Goal: Task Accomplishment & Management: Manage account settings

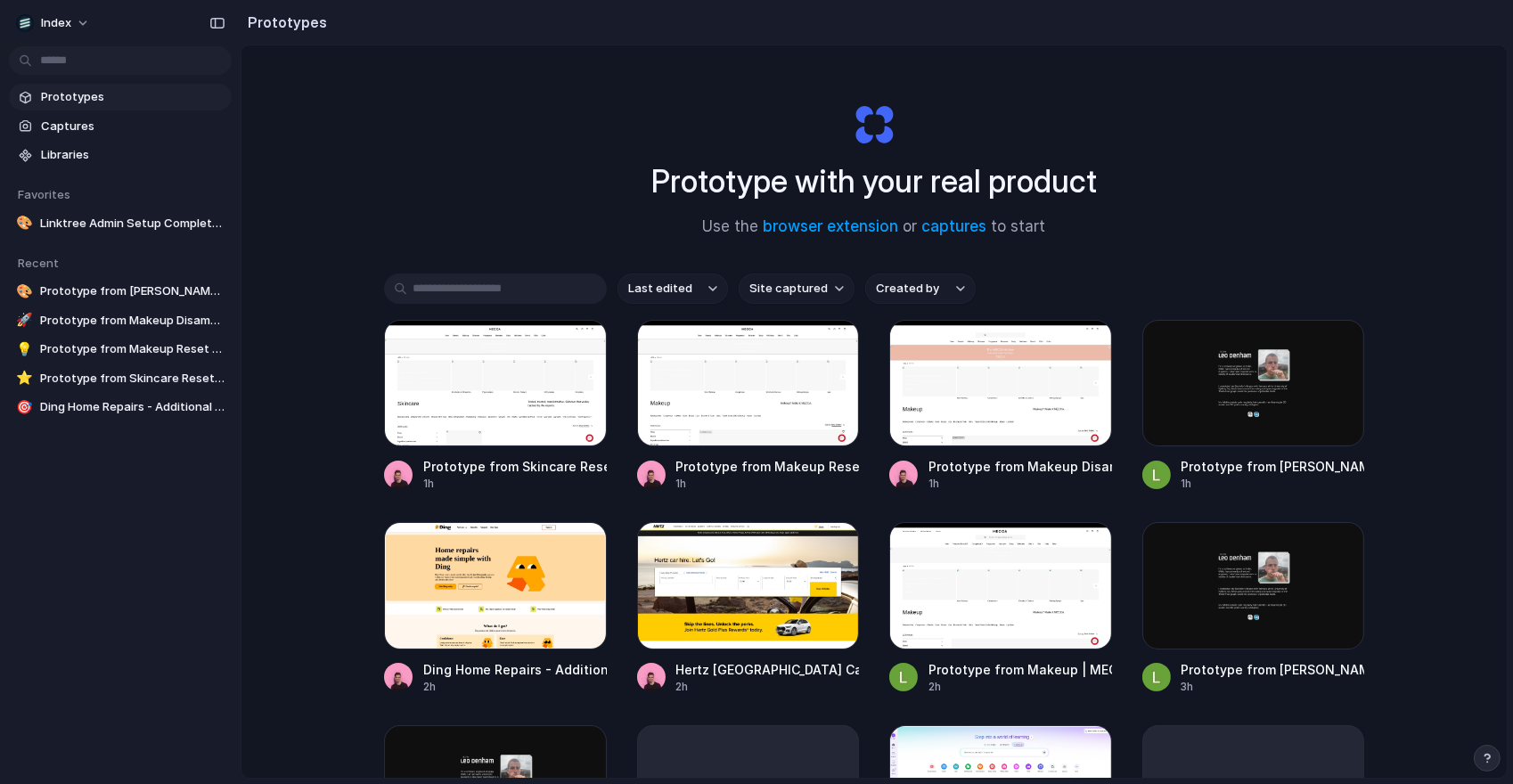
click at [94, 13] on div "Index" at bounding box center [57, 23] width 82 height 29
click at [82, 15] on button "Index" at bounding box center [54, 23] width 90 height 29
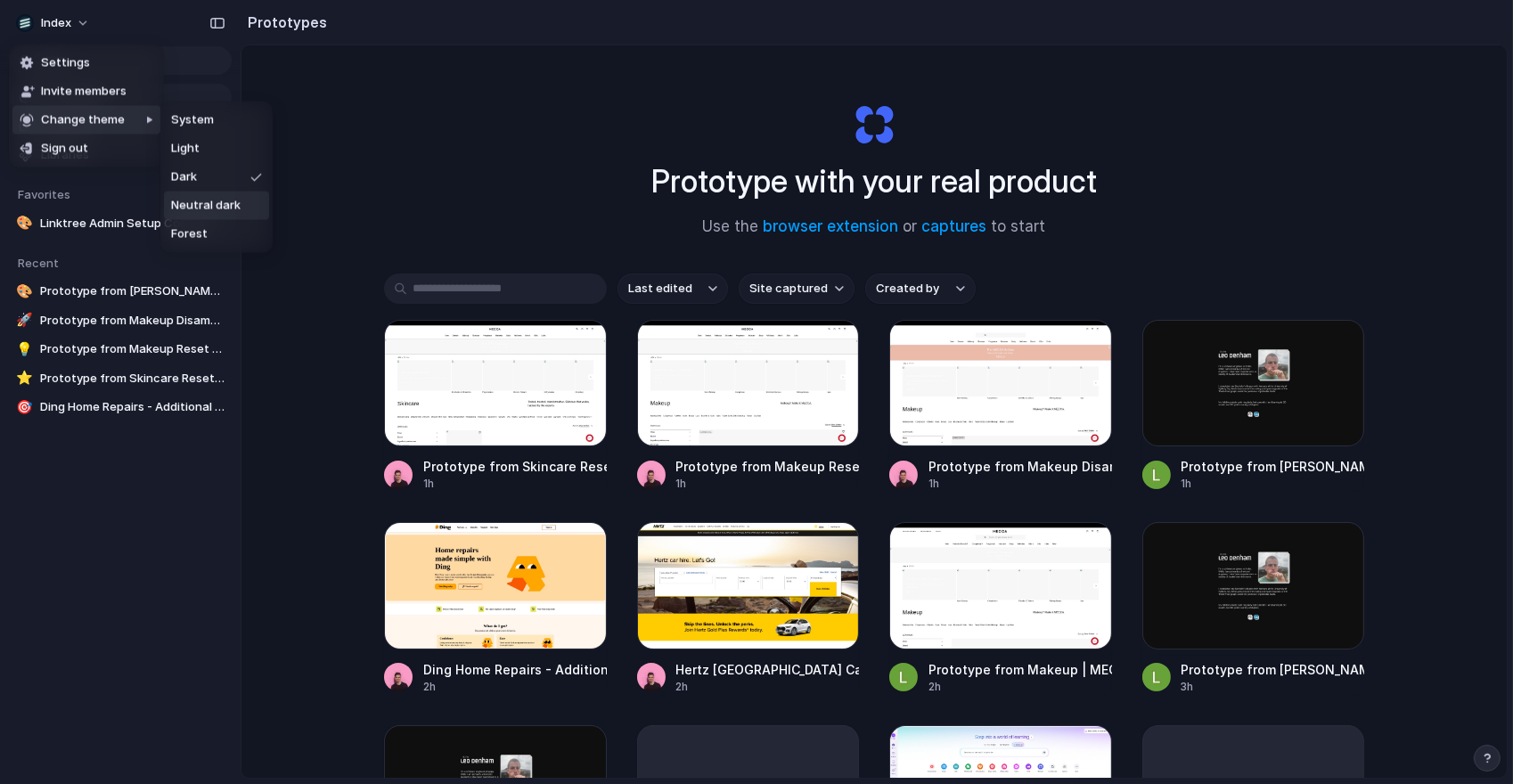
click at [241, 204] on li "Neutral dark" at bounding box center [216, 205] width 105 height 29
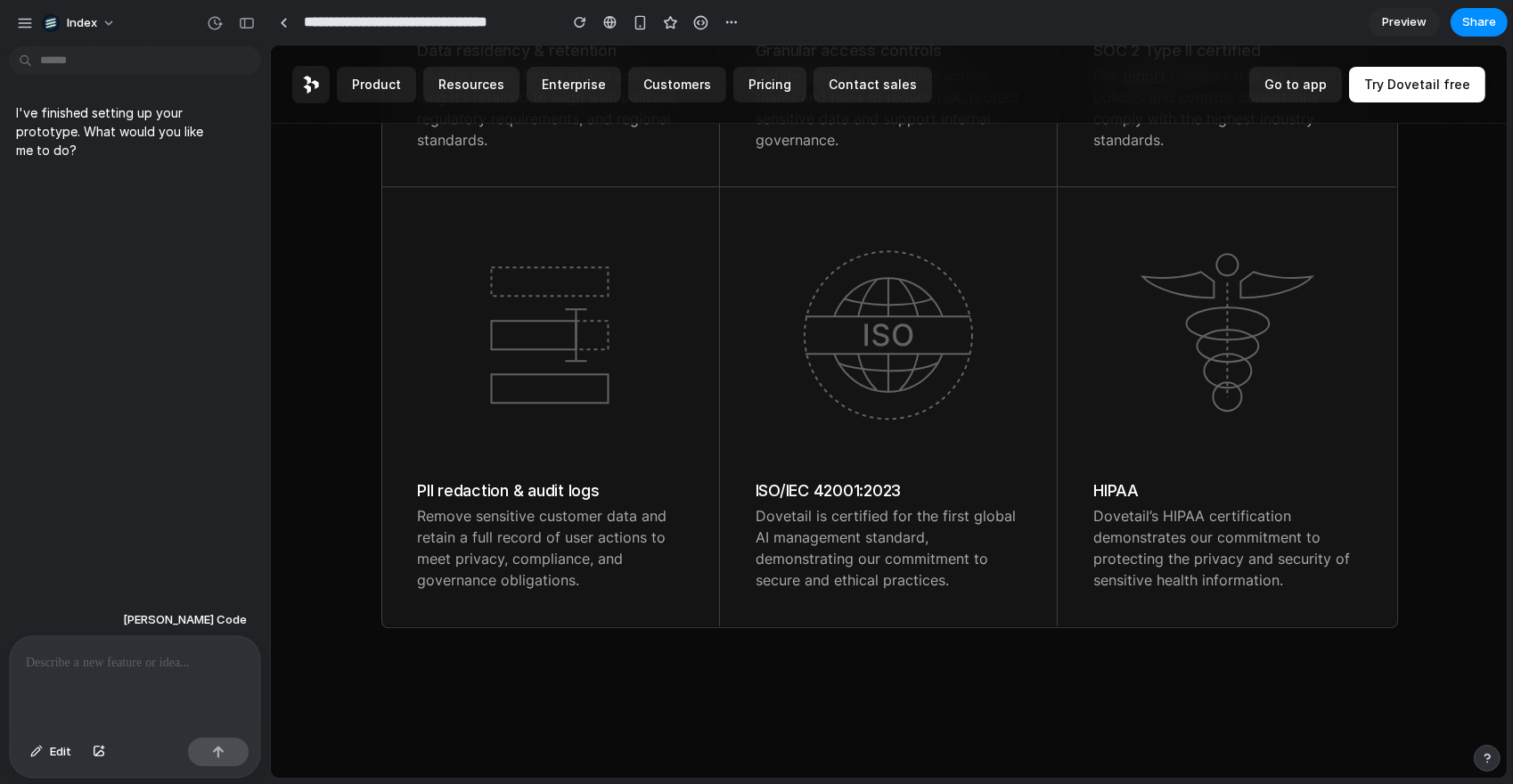
scroll to position [5652, 0]
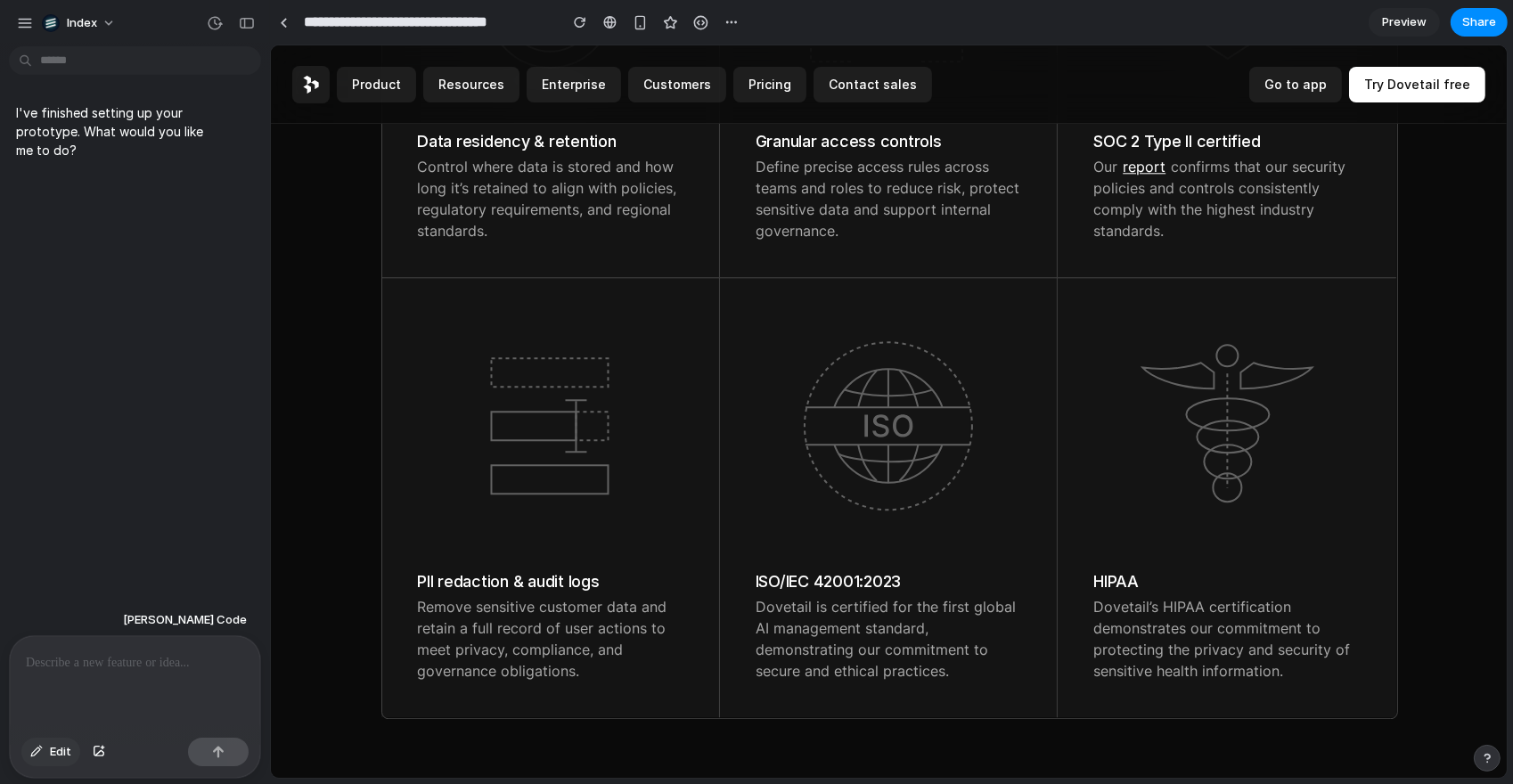
click at [52, 760] on button "Edit" at bounding box center [51, 751] width 59 height 29
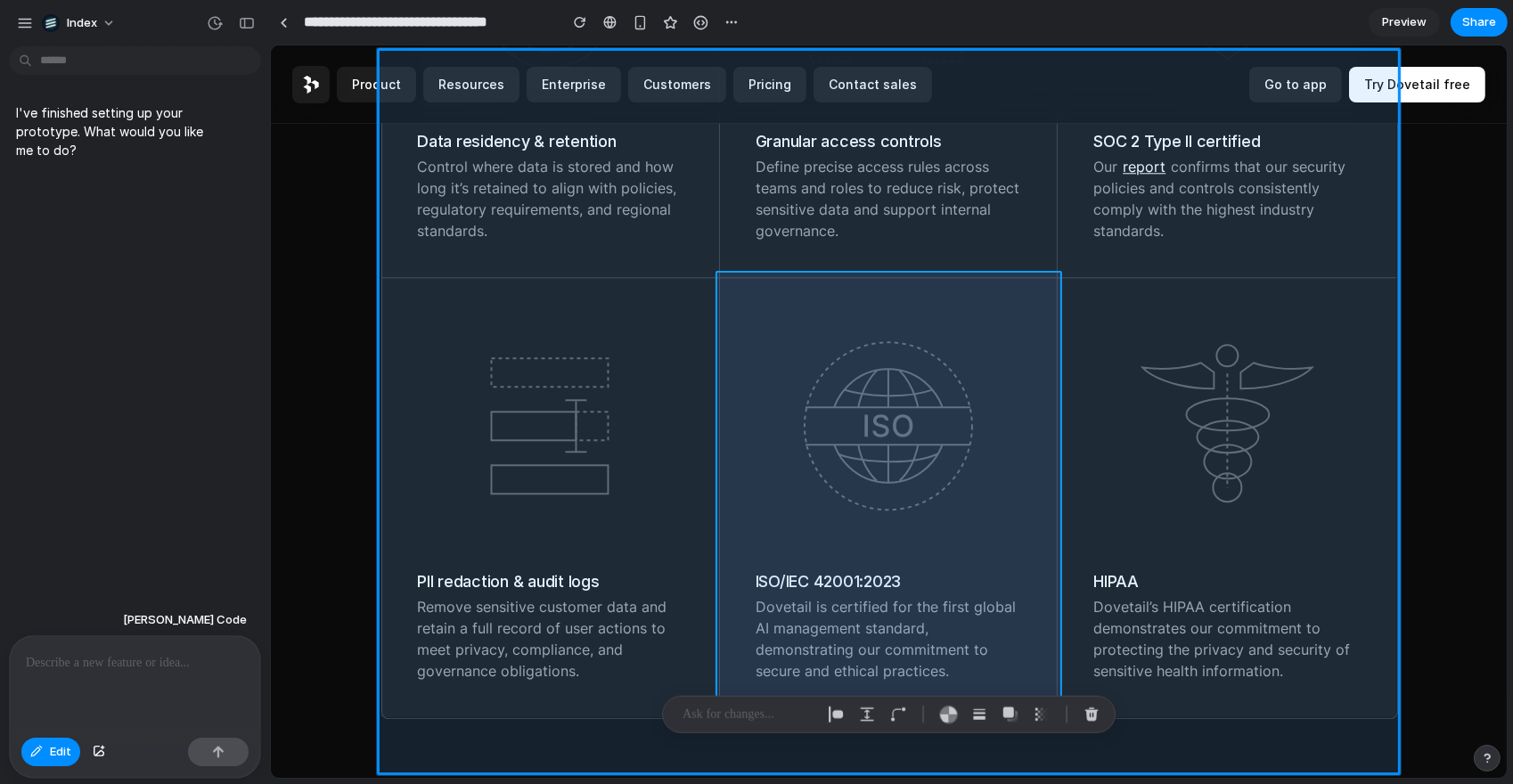
click at [729, 682] on div at bounding box center [889, 411] width 1235 height 731
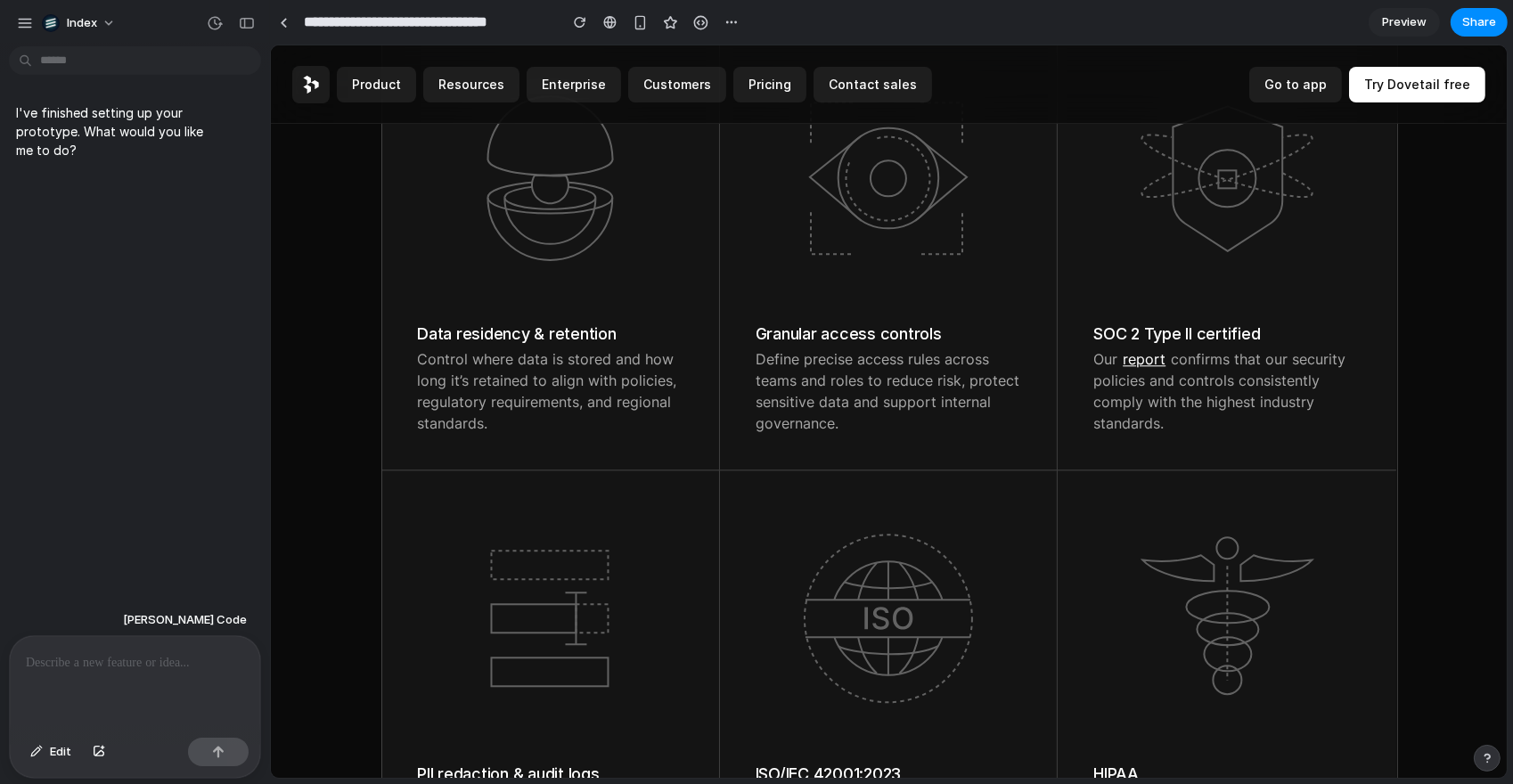
scroll to position [5575, 0]
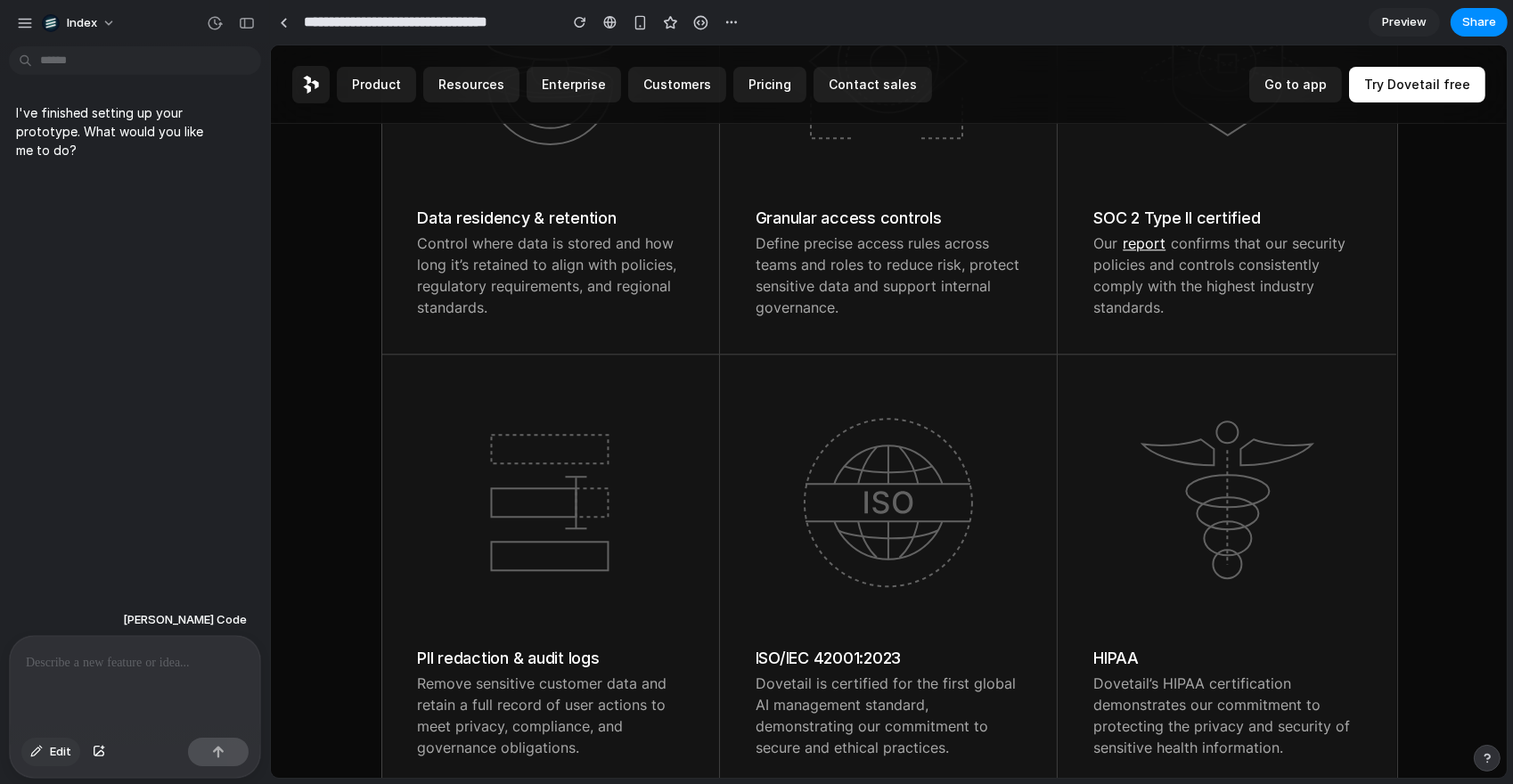
click at [35, 752] on div "button" at bounding box center [37, 751] width 13 height 11
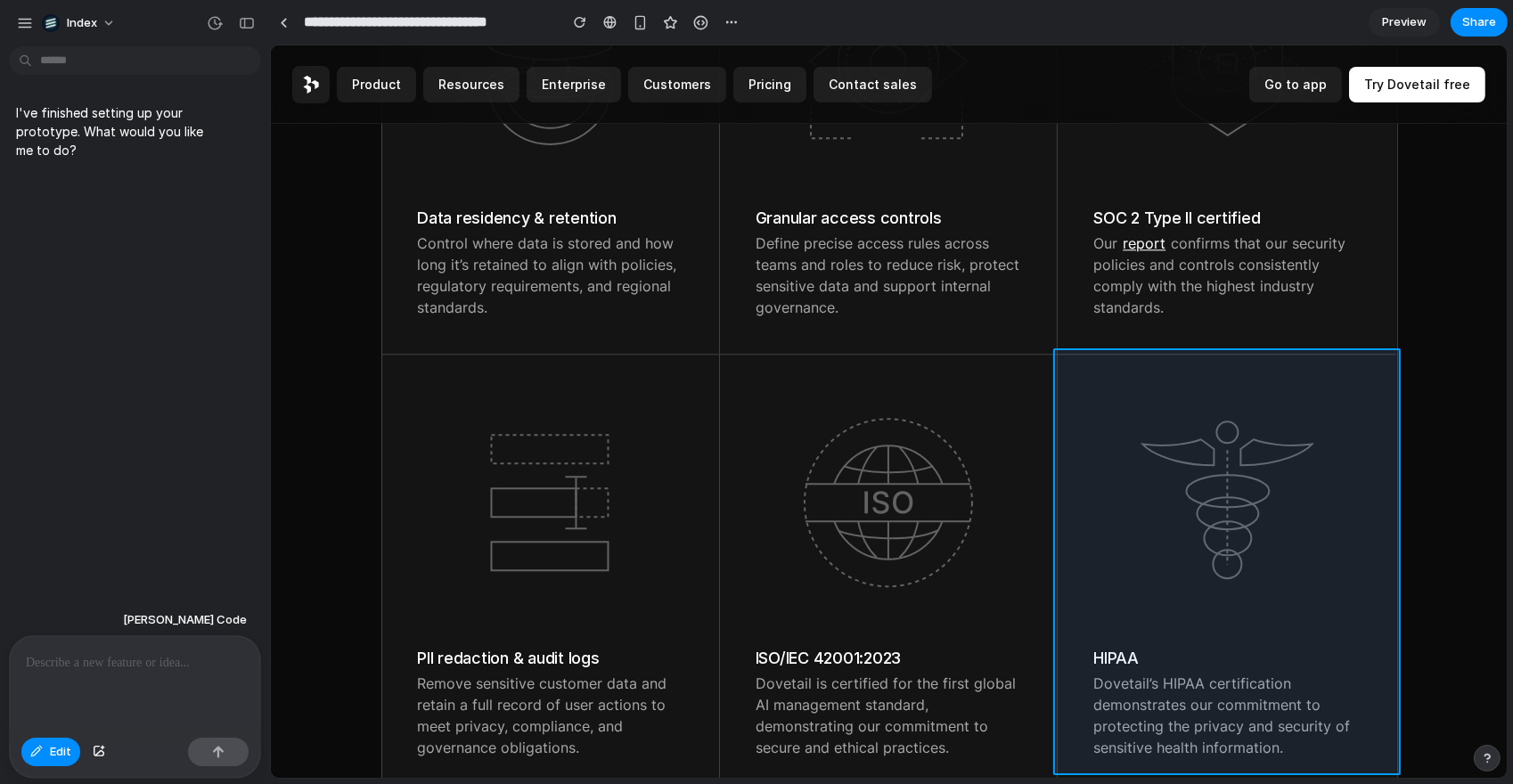
click at [1078, 396] on div at bounding box center [889, 411] width 1235 height 731
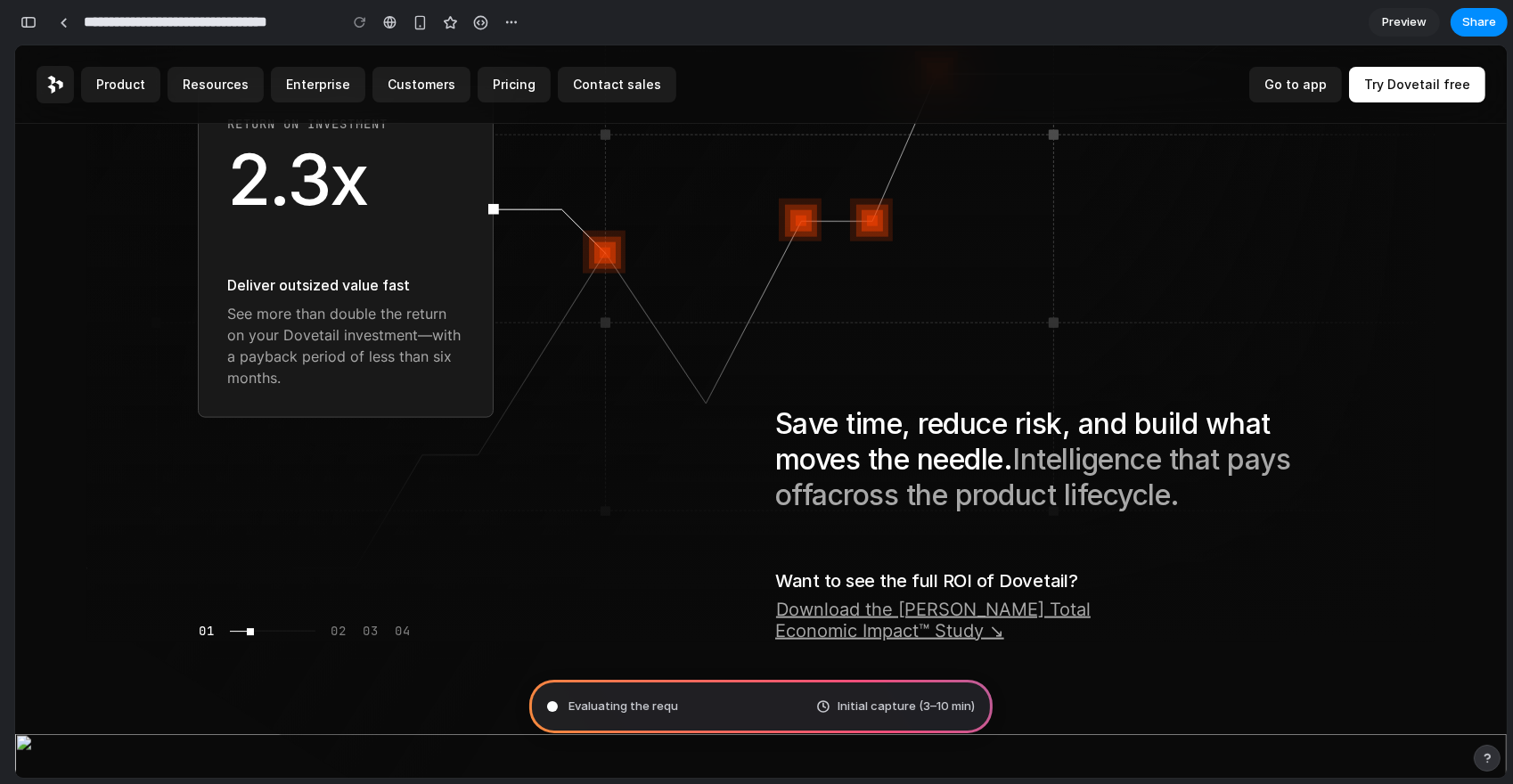
scroll to position [2343, 0]
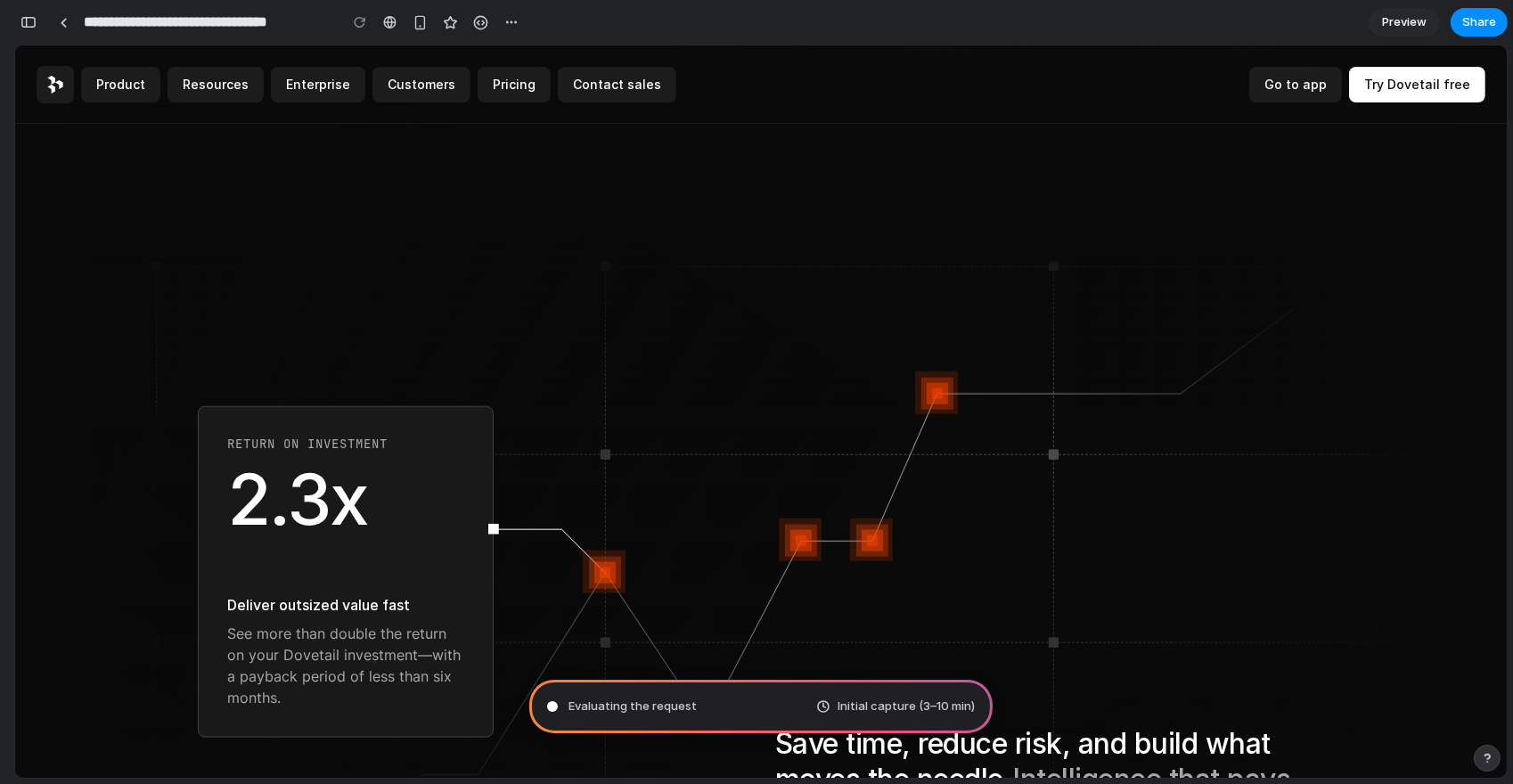
type input "**********"
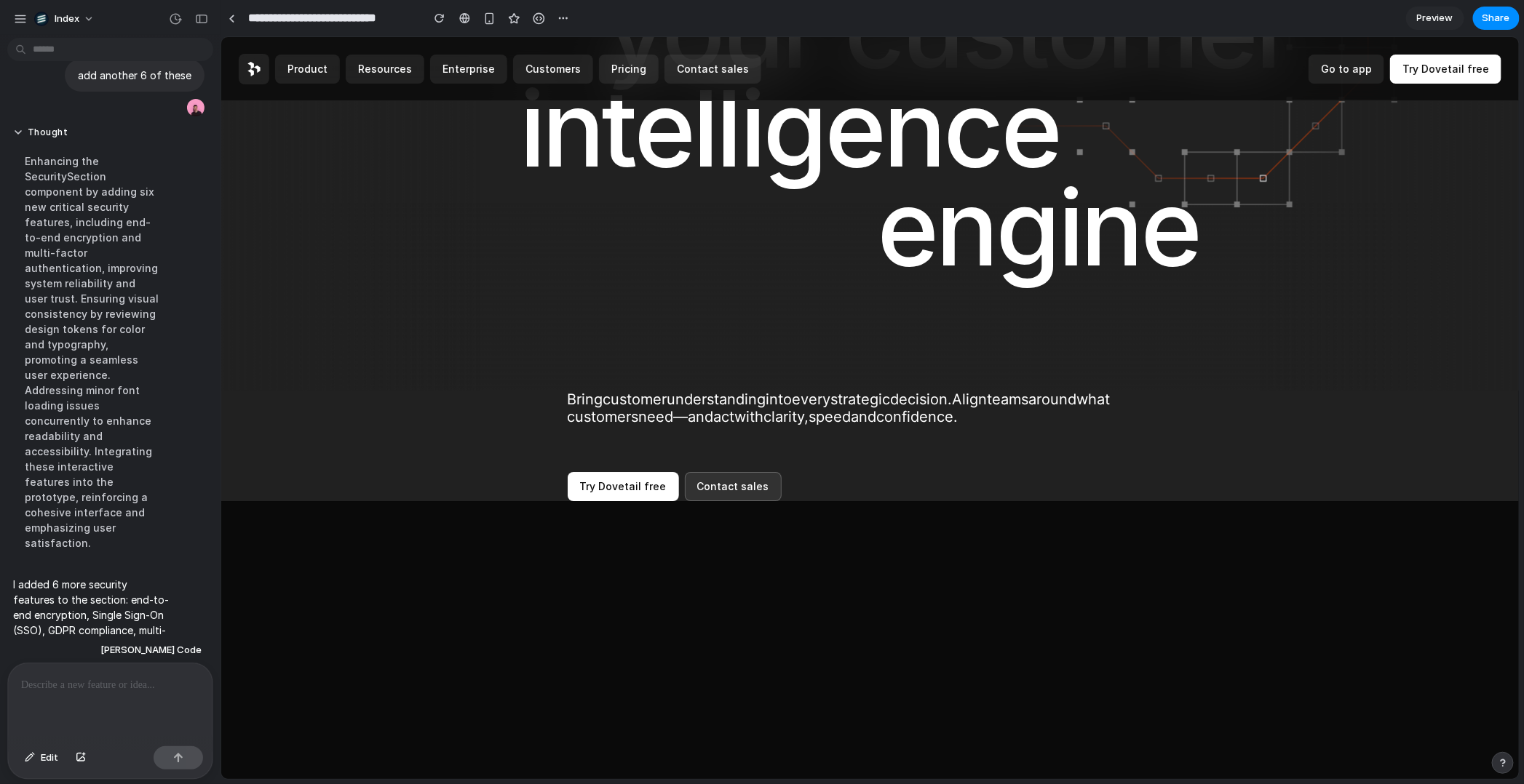
scroll to position [7915, 0]
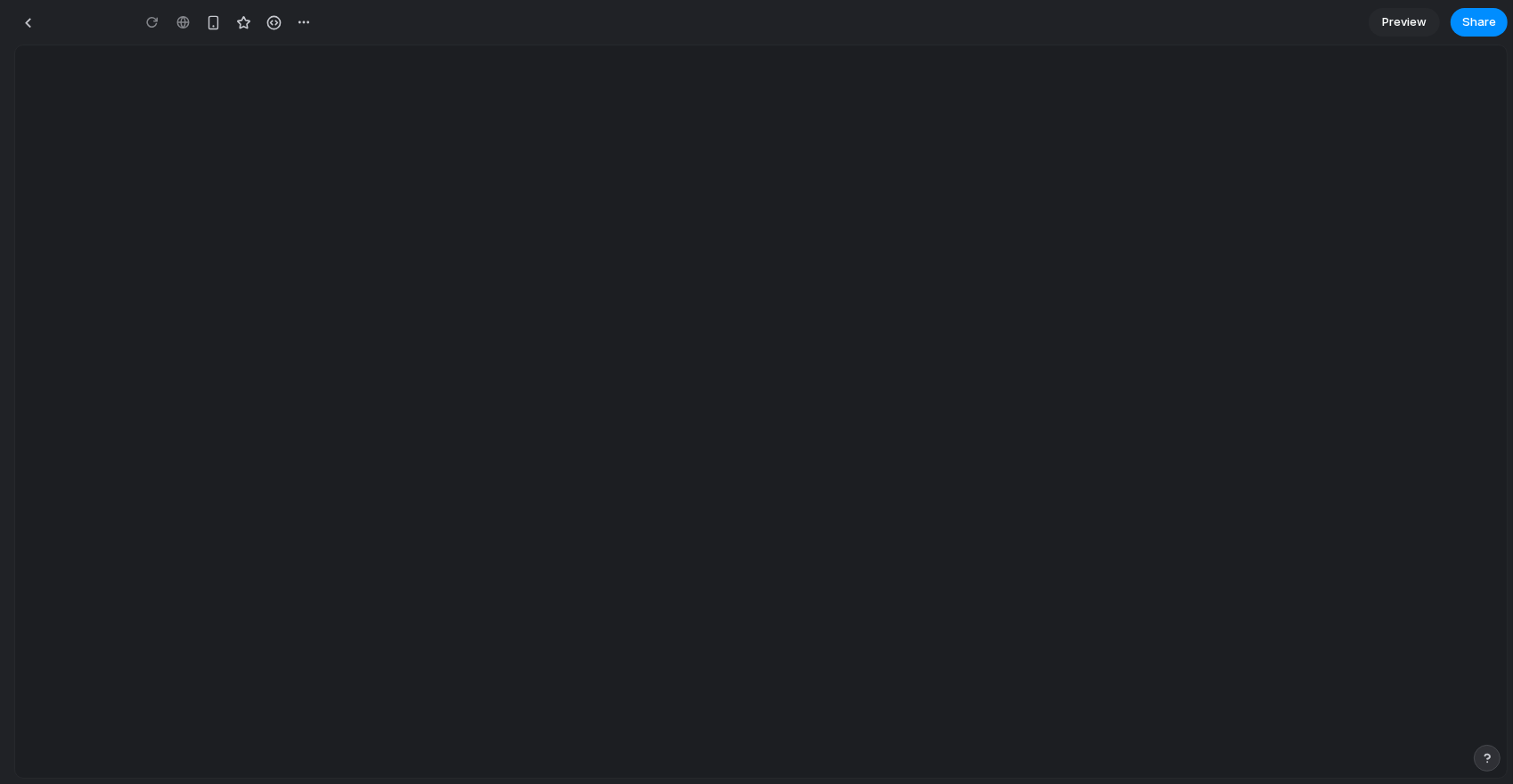
type input "**********"
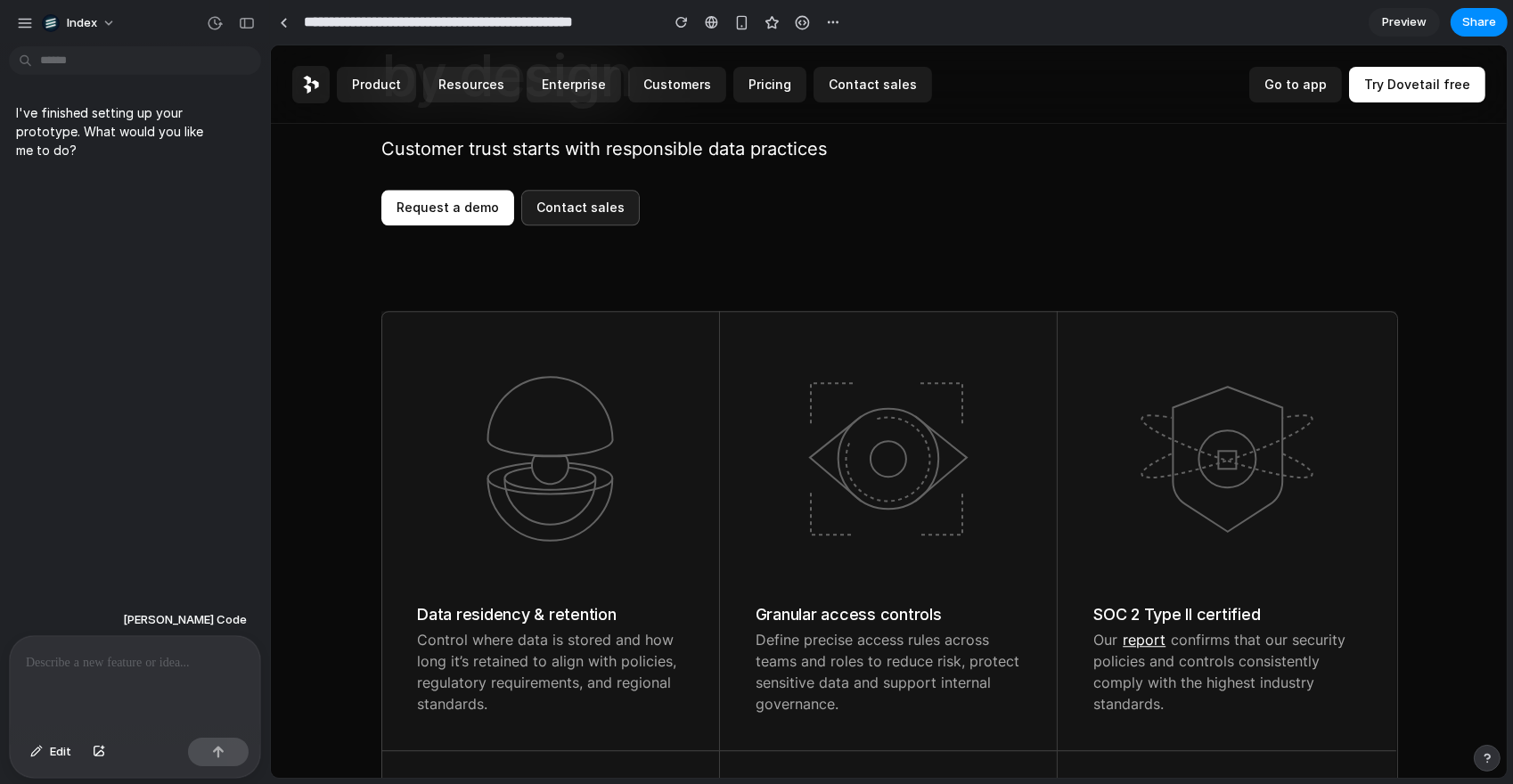
scroll to position [6117, 0]
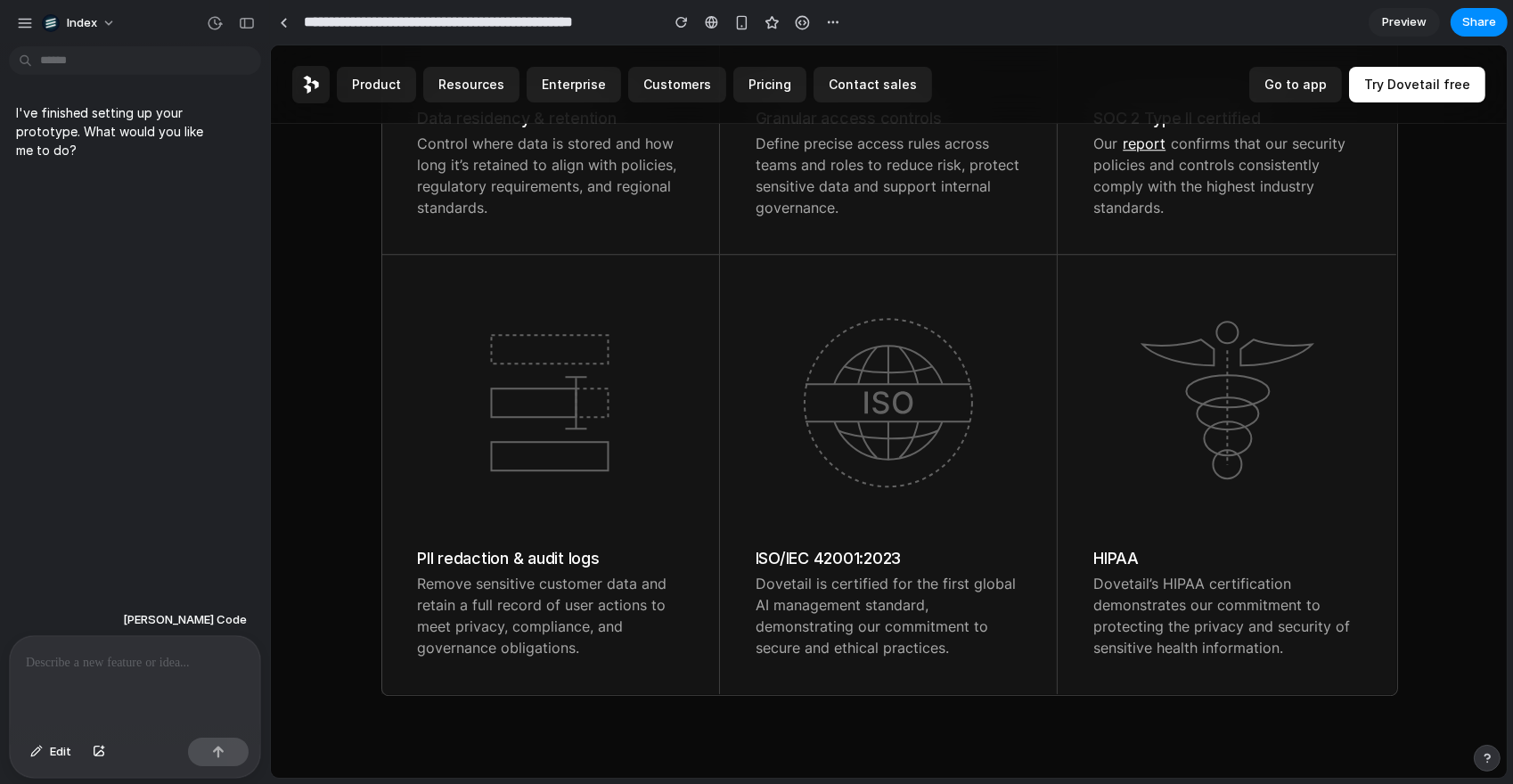
click at [181, 708] on div at bounding box center [135, 683] width 250 height 94
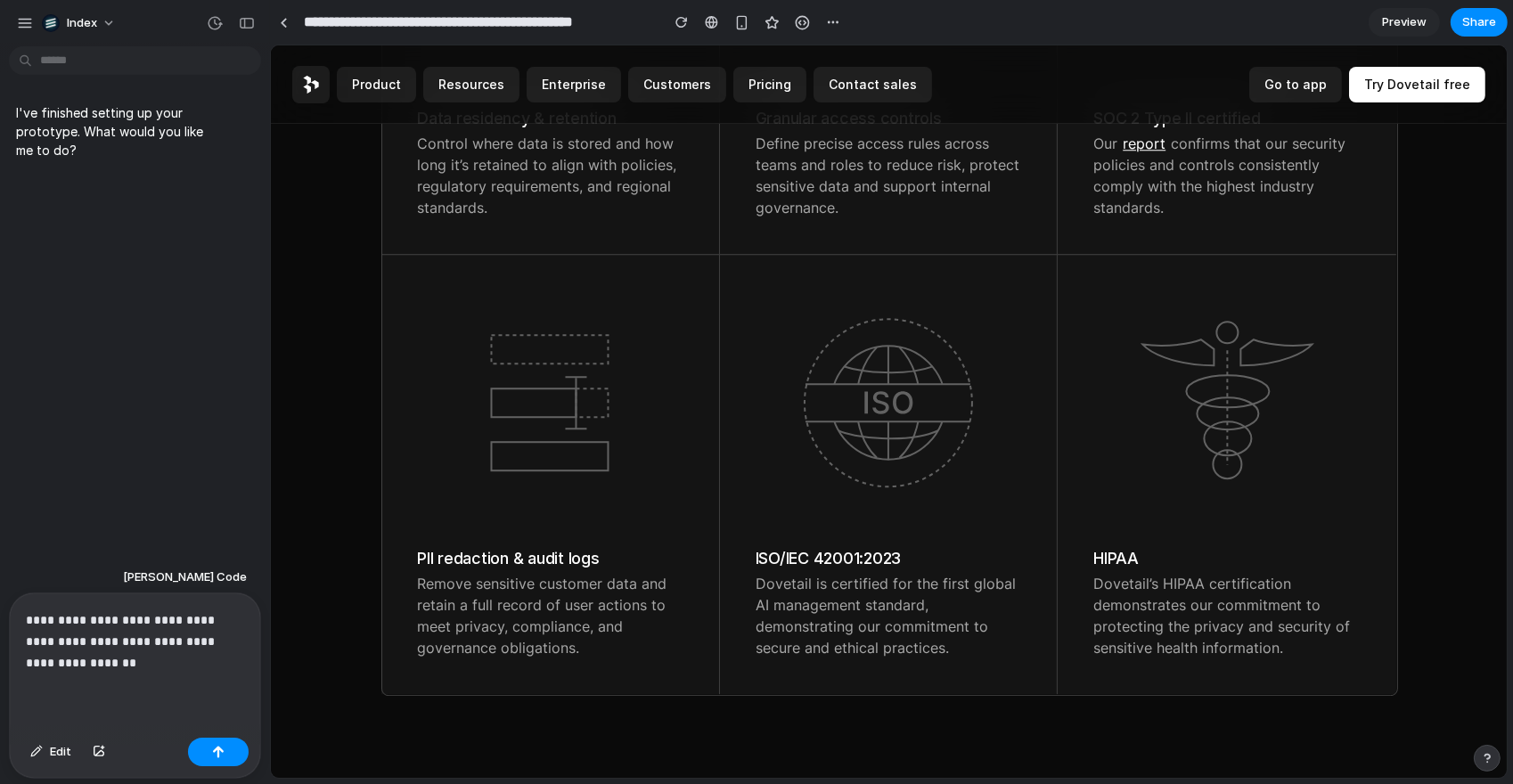
scroll to position [6134, 0]
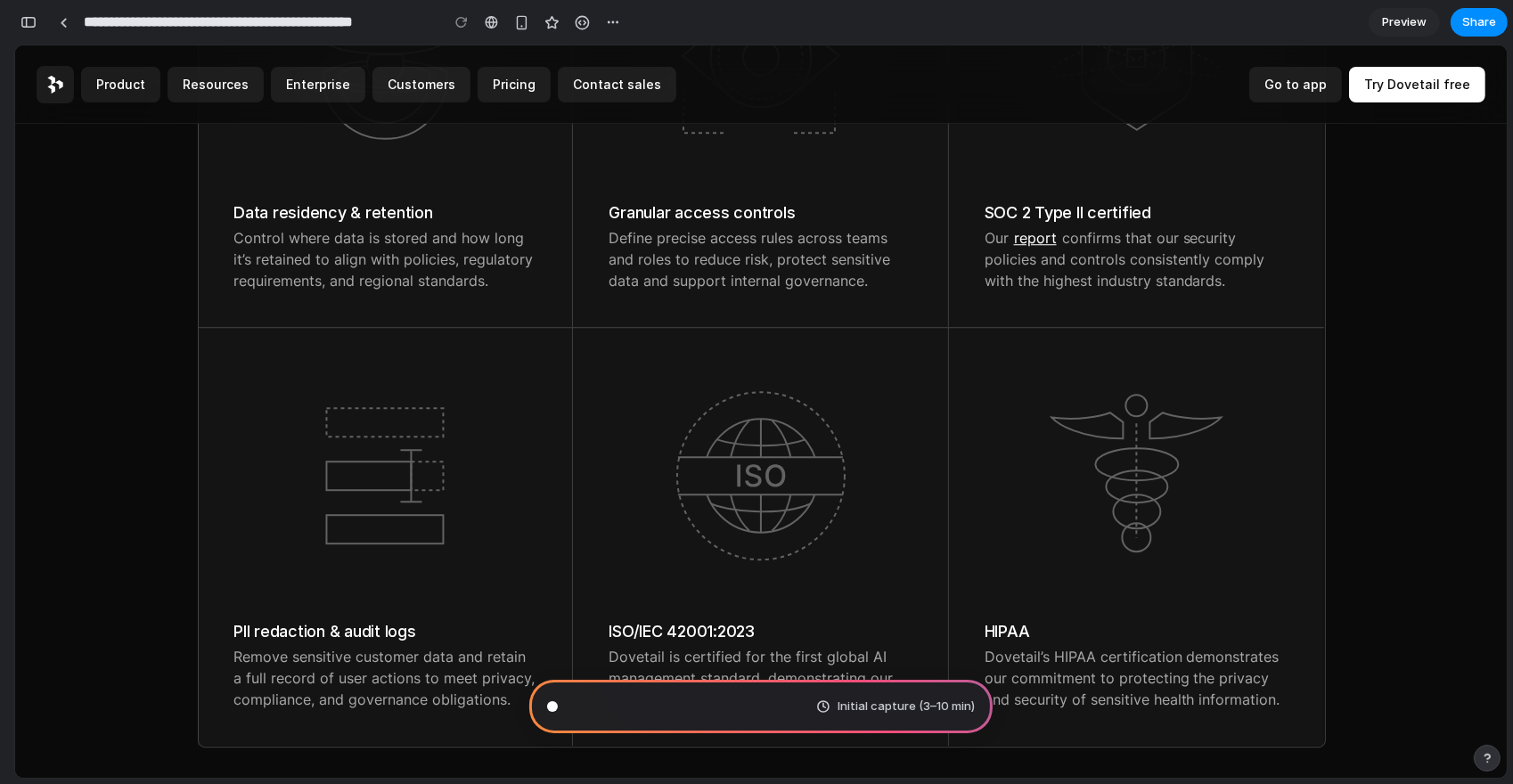
type input "**********"
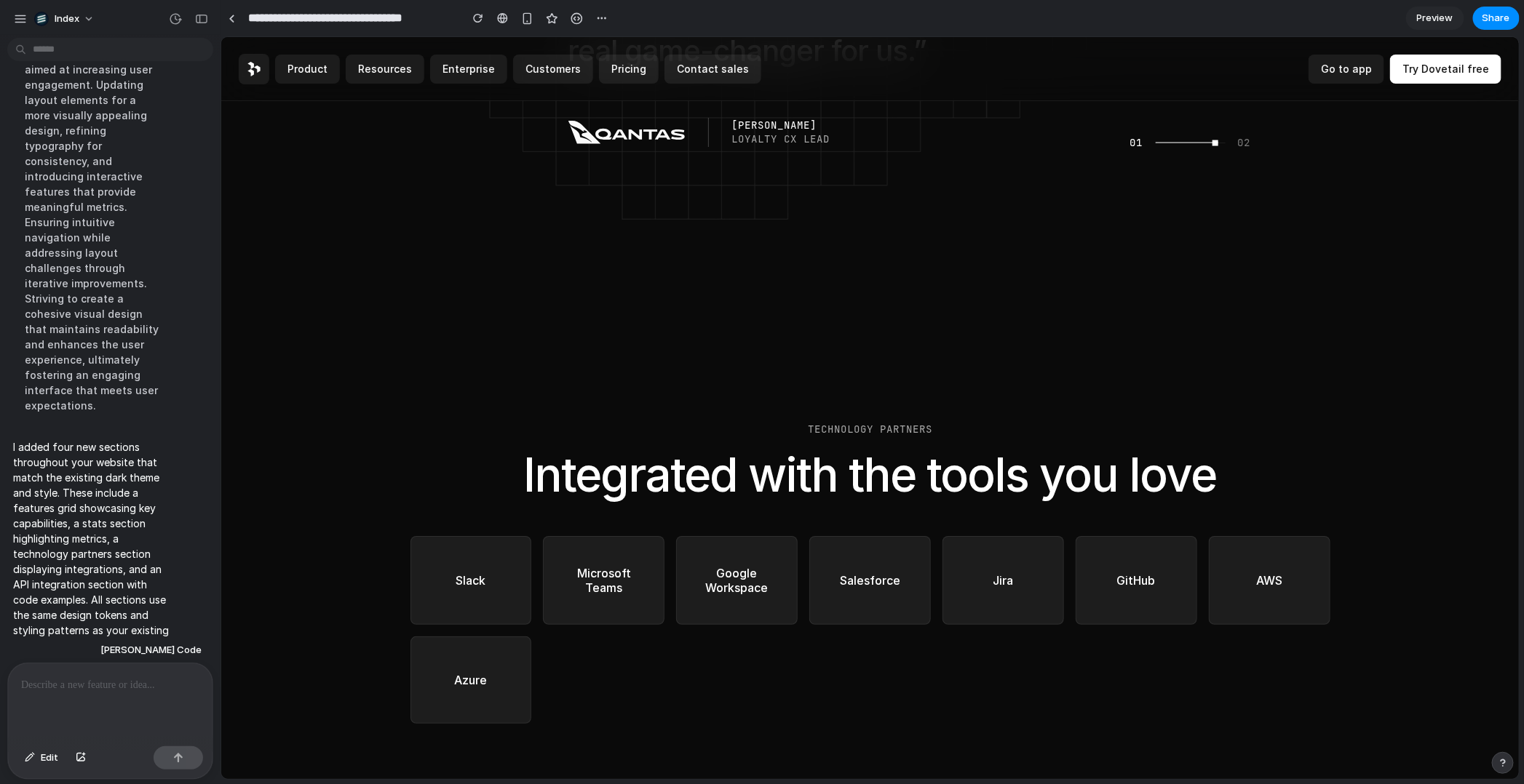
scroll to position [5704, 0]
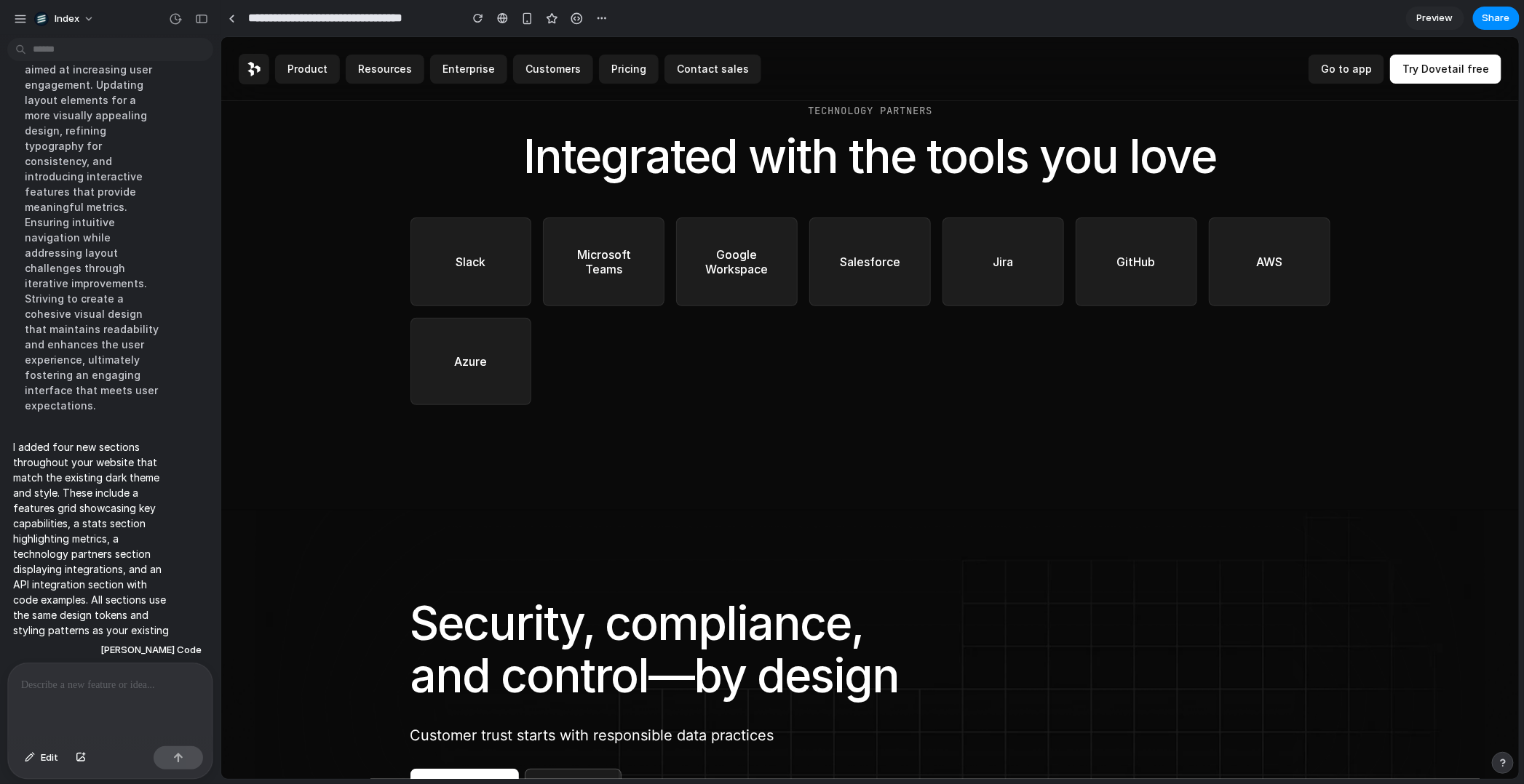
click at [289, 482] on div at bounding box center [869, 523] width 1298 height 145
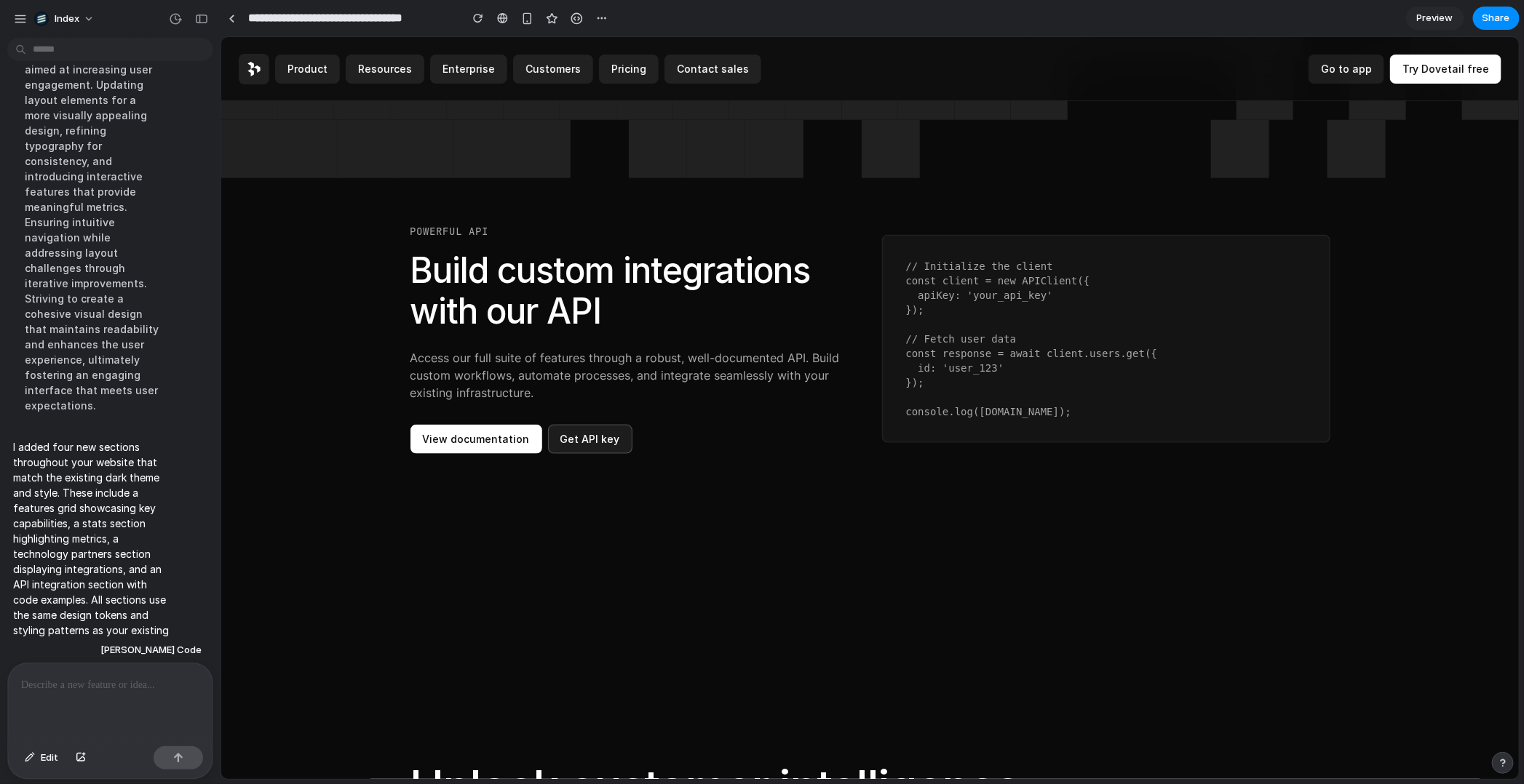
scroll to position [8965, 0]
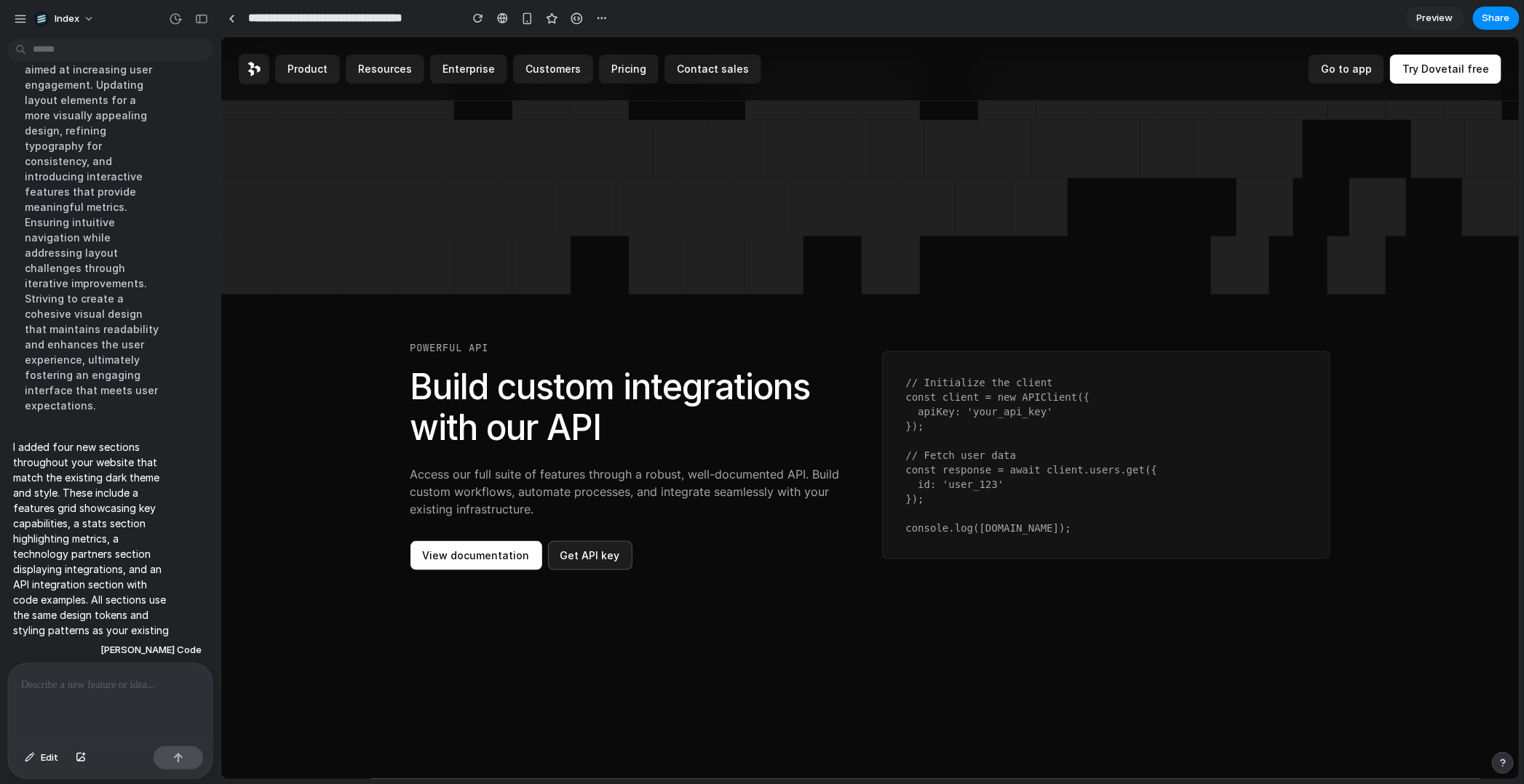
click at [692, 499] on div "Powerful API Build custom integrations with our API Access our full suite of fe…" at bounding box center [633, 456] width 449 height 230
click at [601, 18] on div "button" at bounding box center [602, 18] width 11 height 11
click at [601, 18] on div "Duplicate Delete" at bounding box center [762, 392] width 1524 height 784
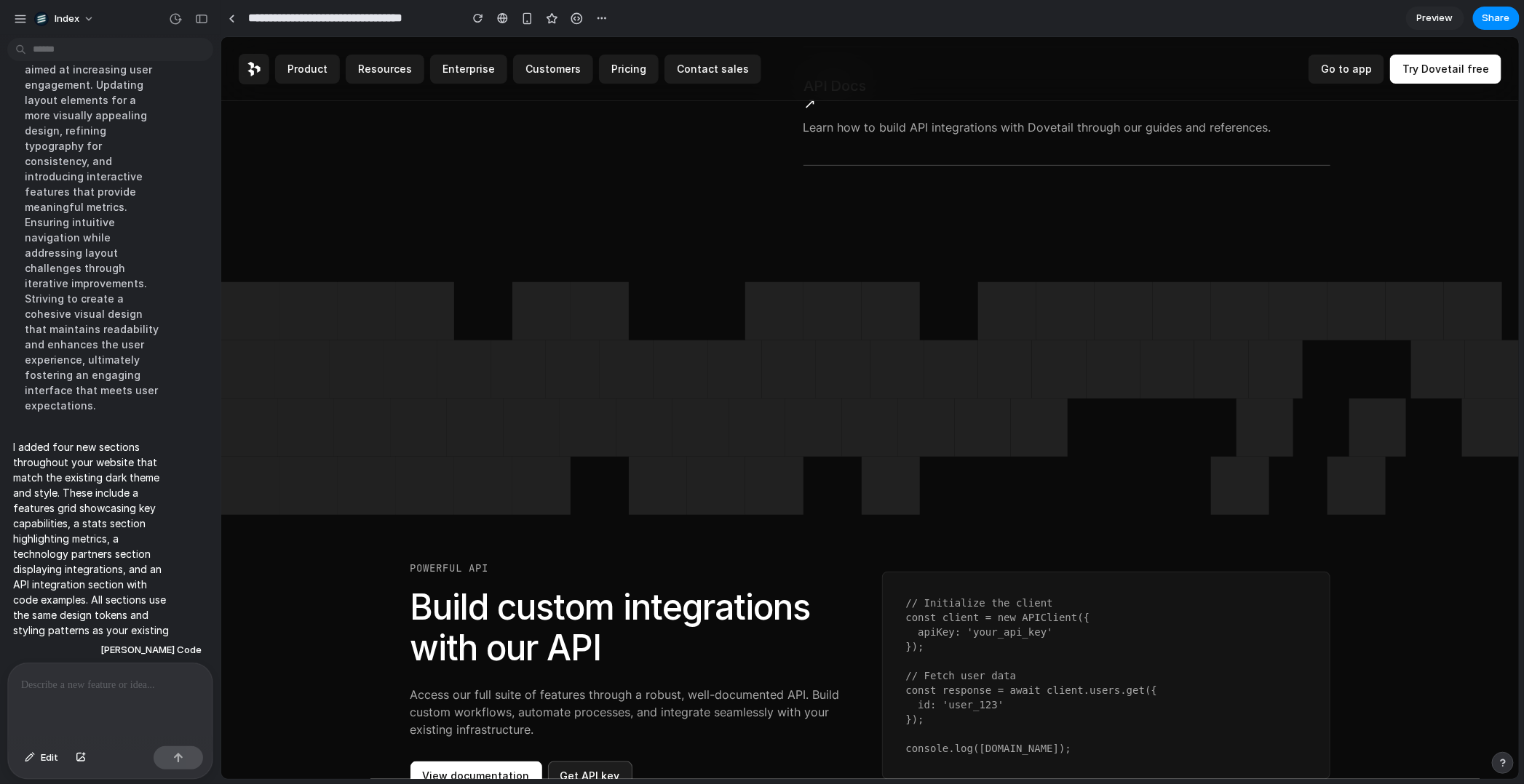
scroll to position [8685, 0]
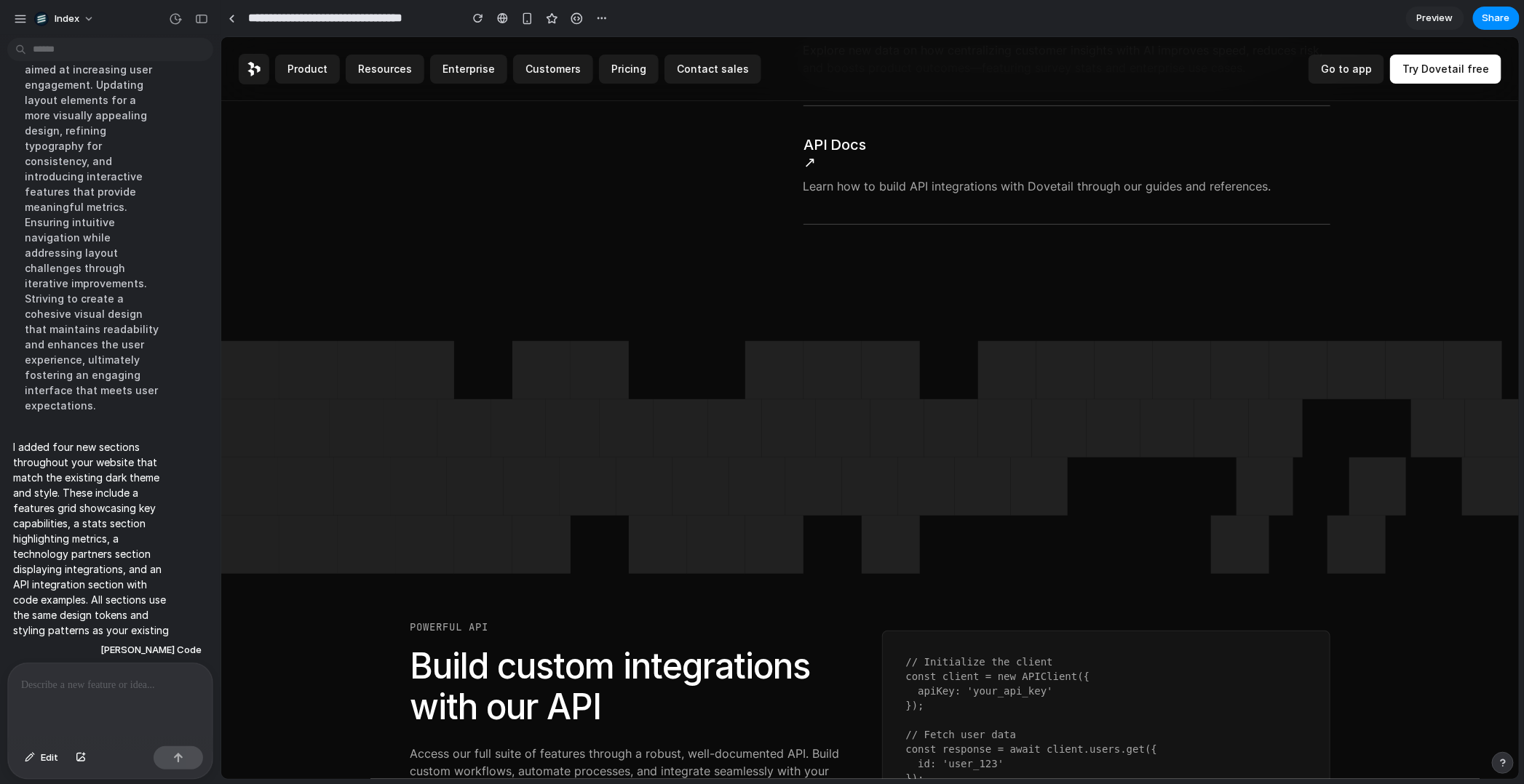
click at [829, 358] on div at bounding box center [869, 456] width 1298 height 233
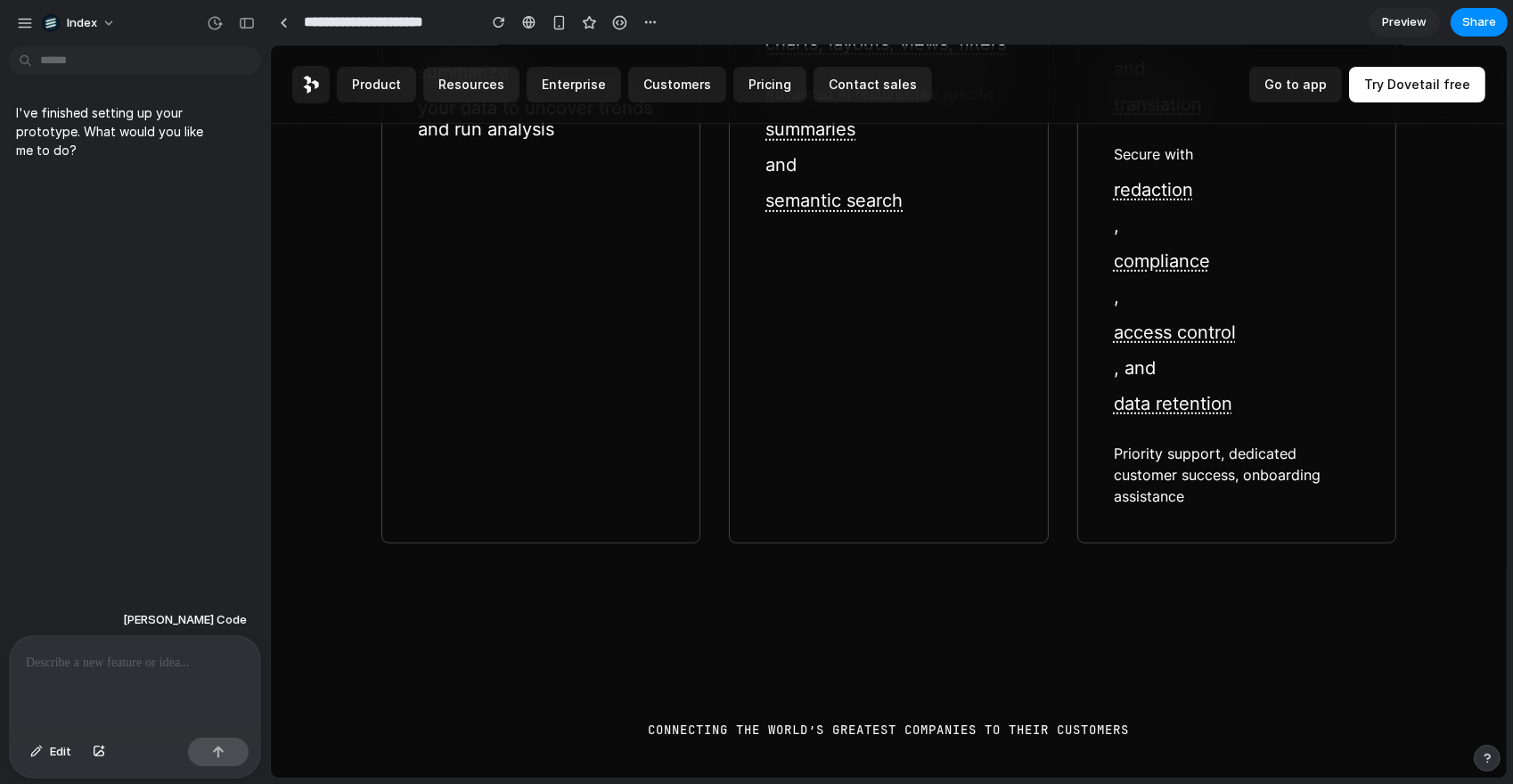
scroll to position [1496, 0]
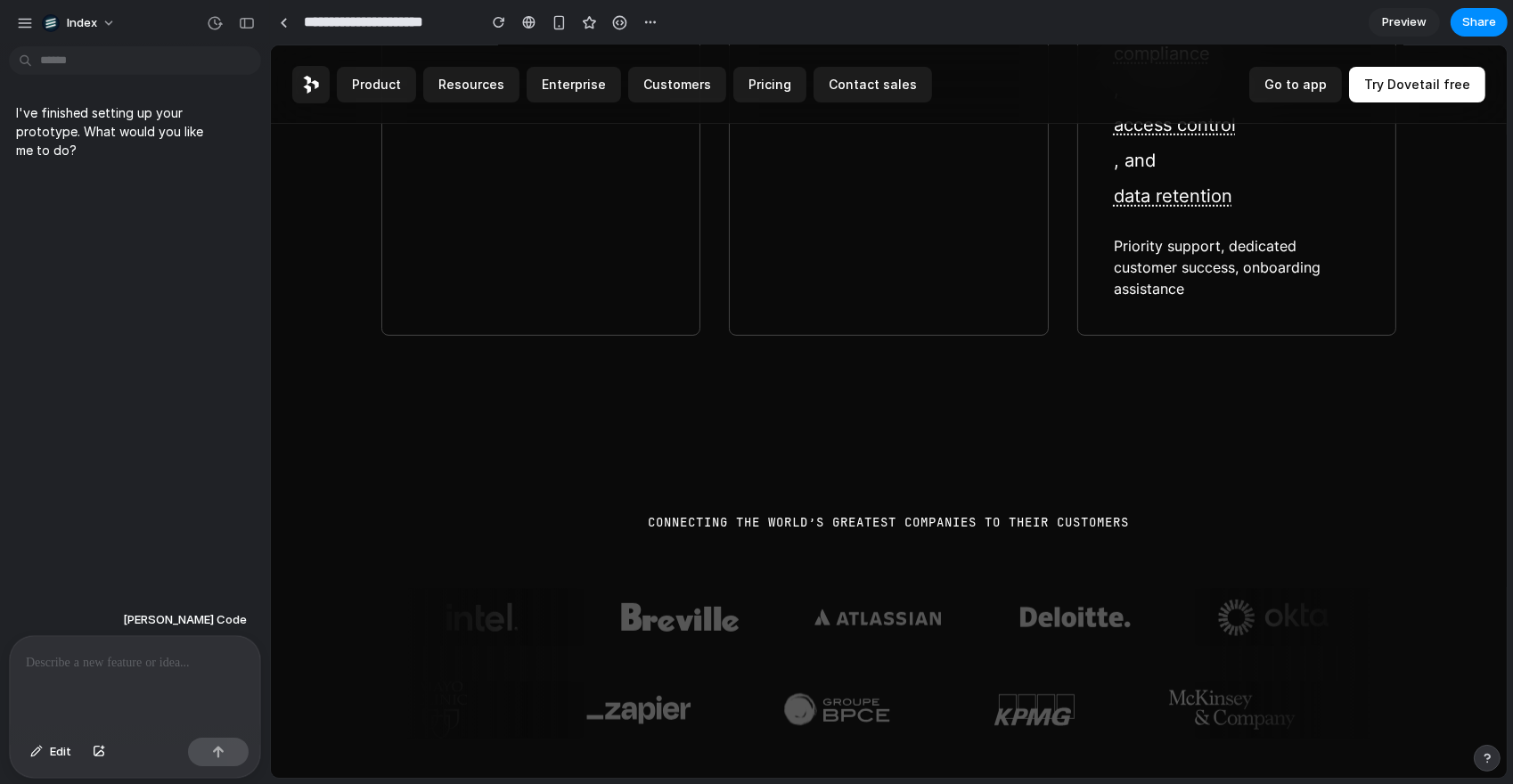
click at [140, 664] on p at bounding box center [135, 663] width 218 height 22
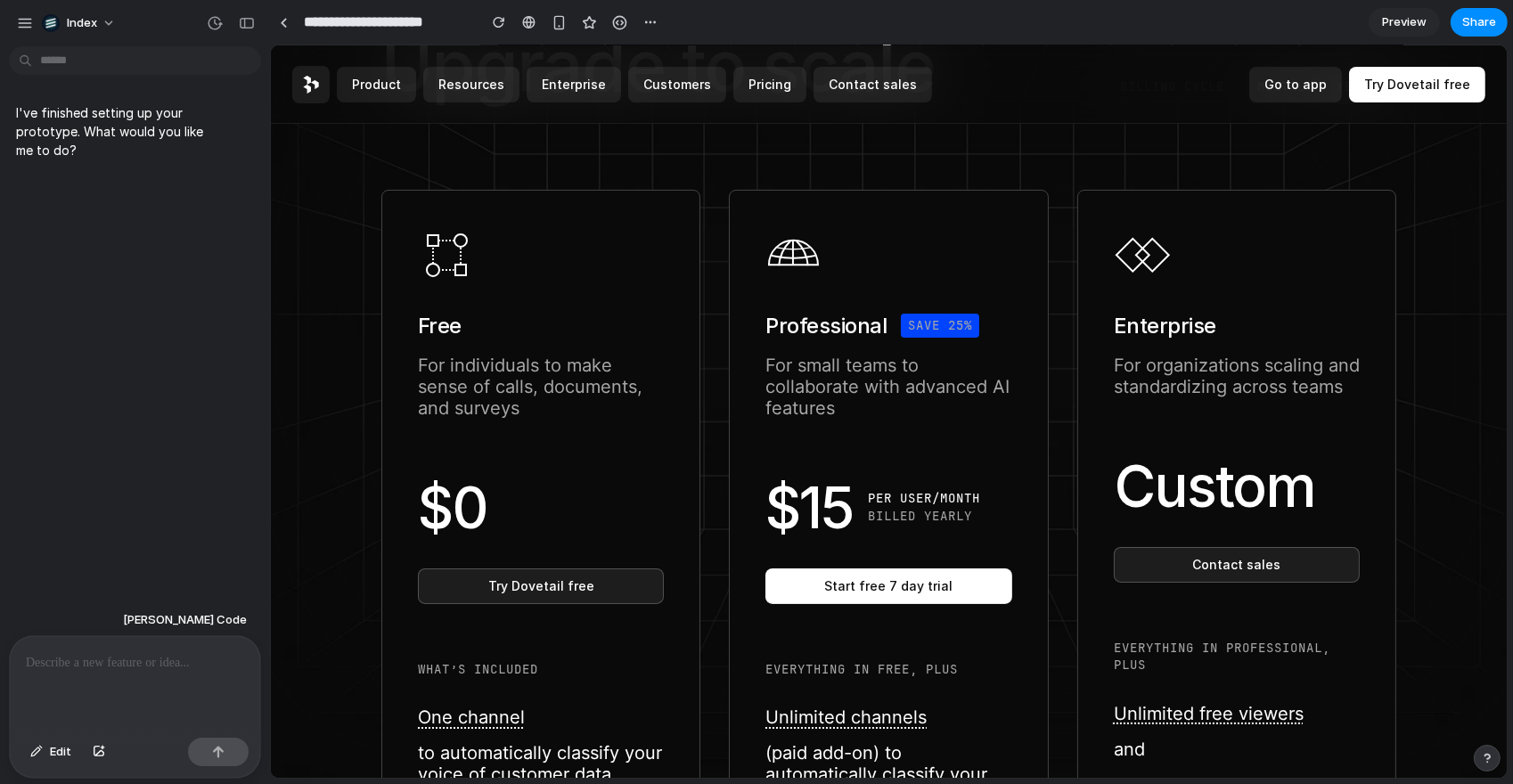
scroll to position [0, 0]
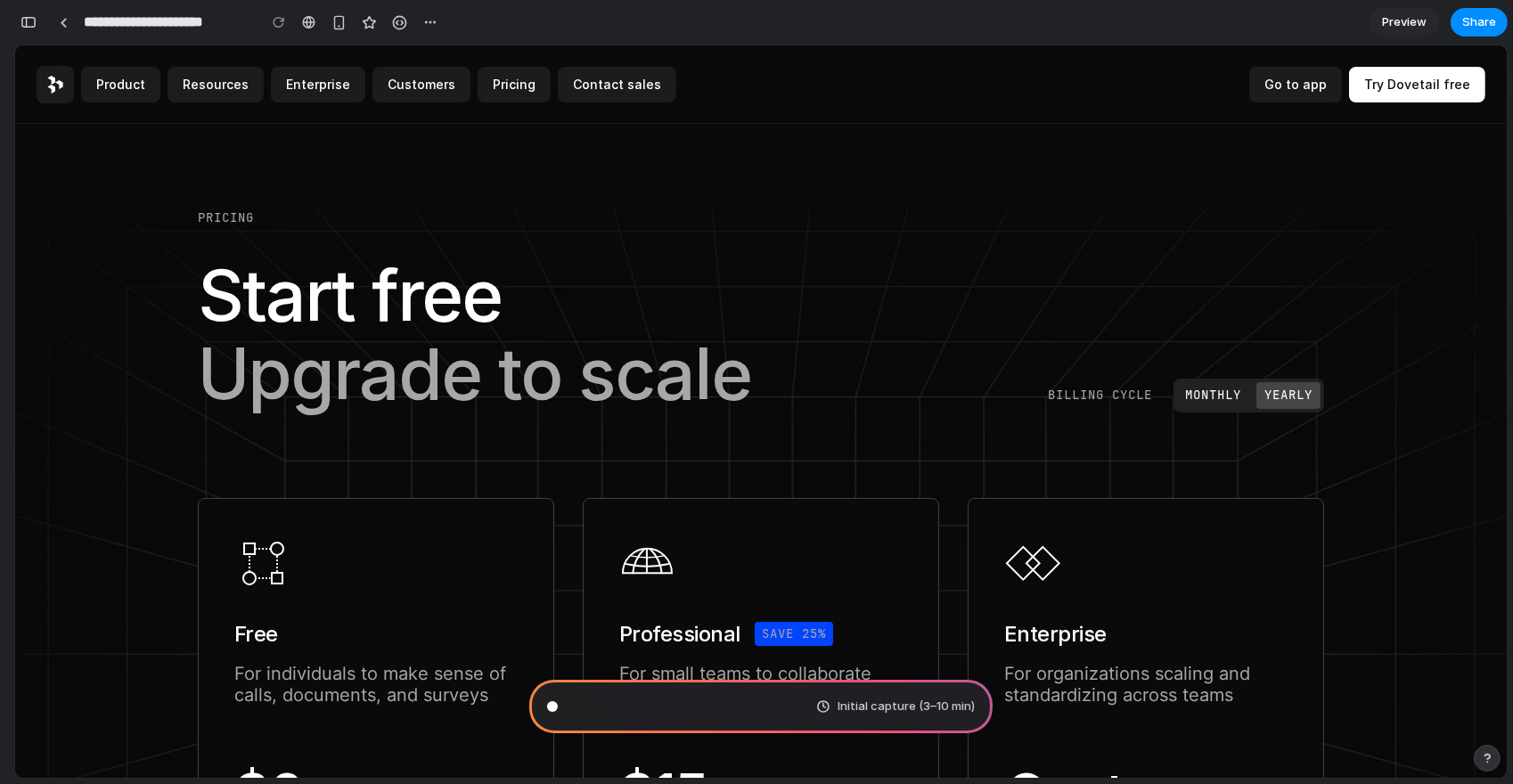
type input "**********"
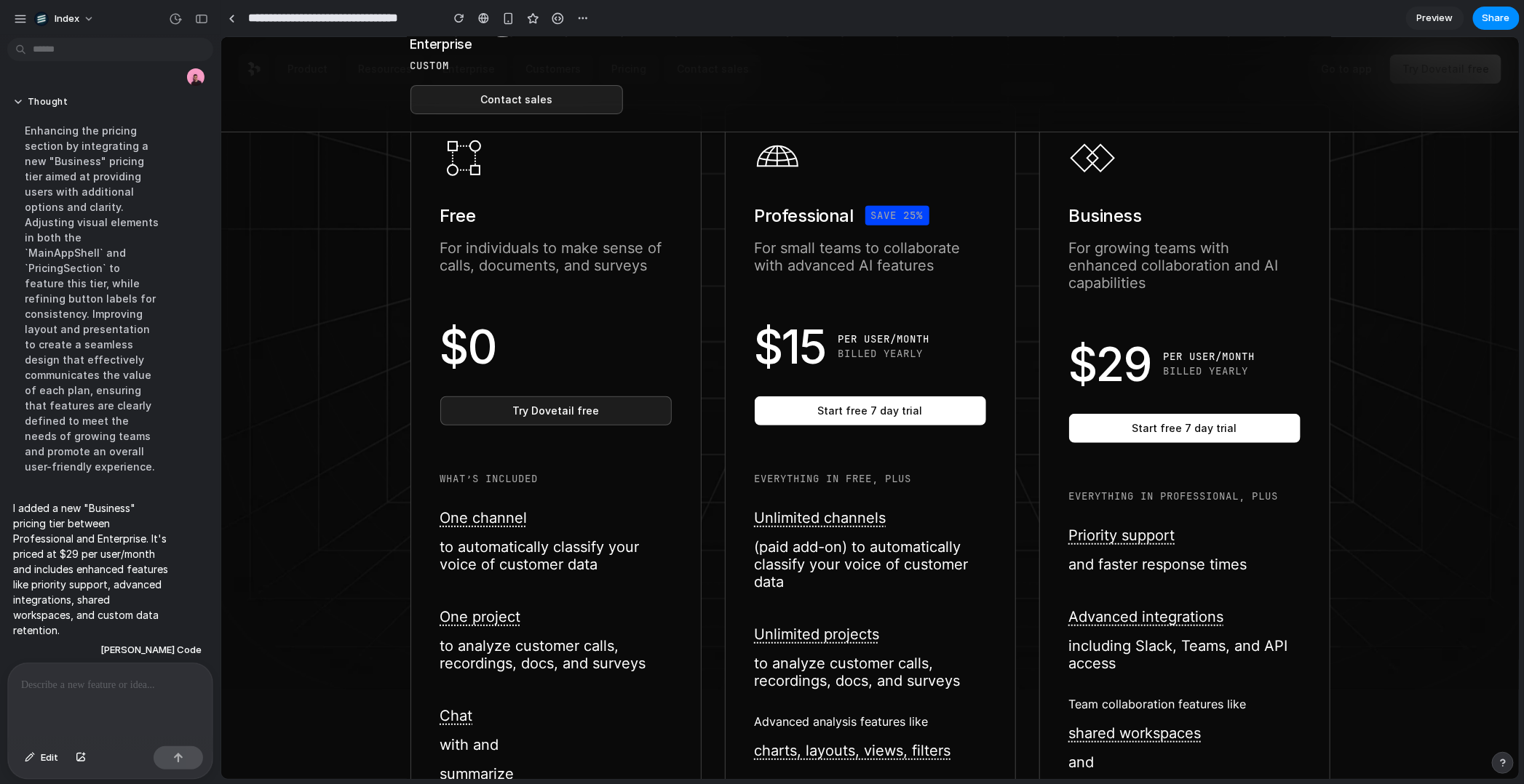
scroll to position [152, 0]
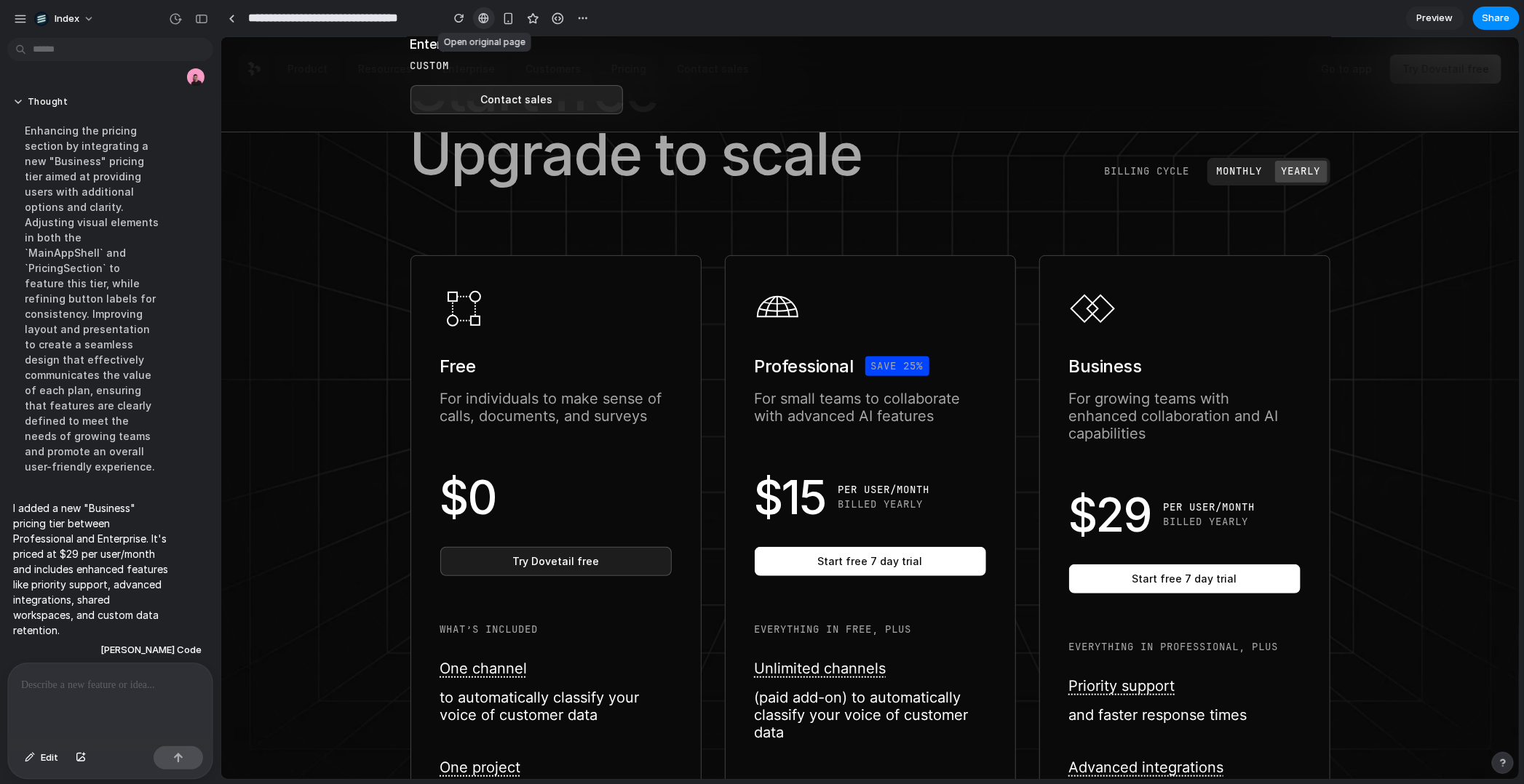
click at [480, 18] on div at bounding box center [483, 18] width 11 height 11
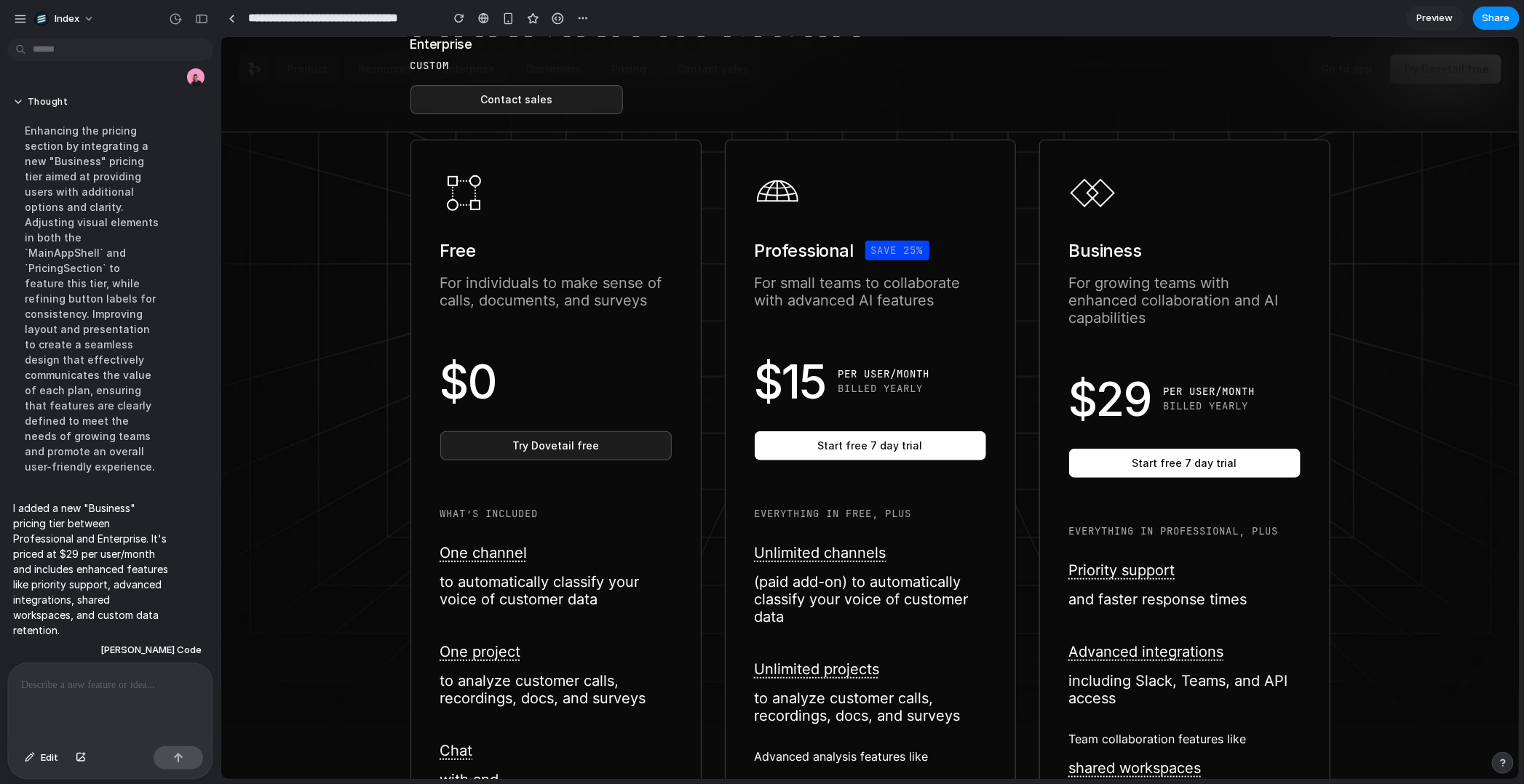
scroll to position [263, 0]
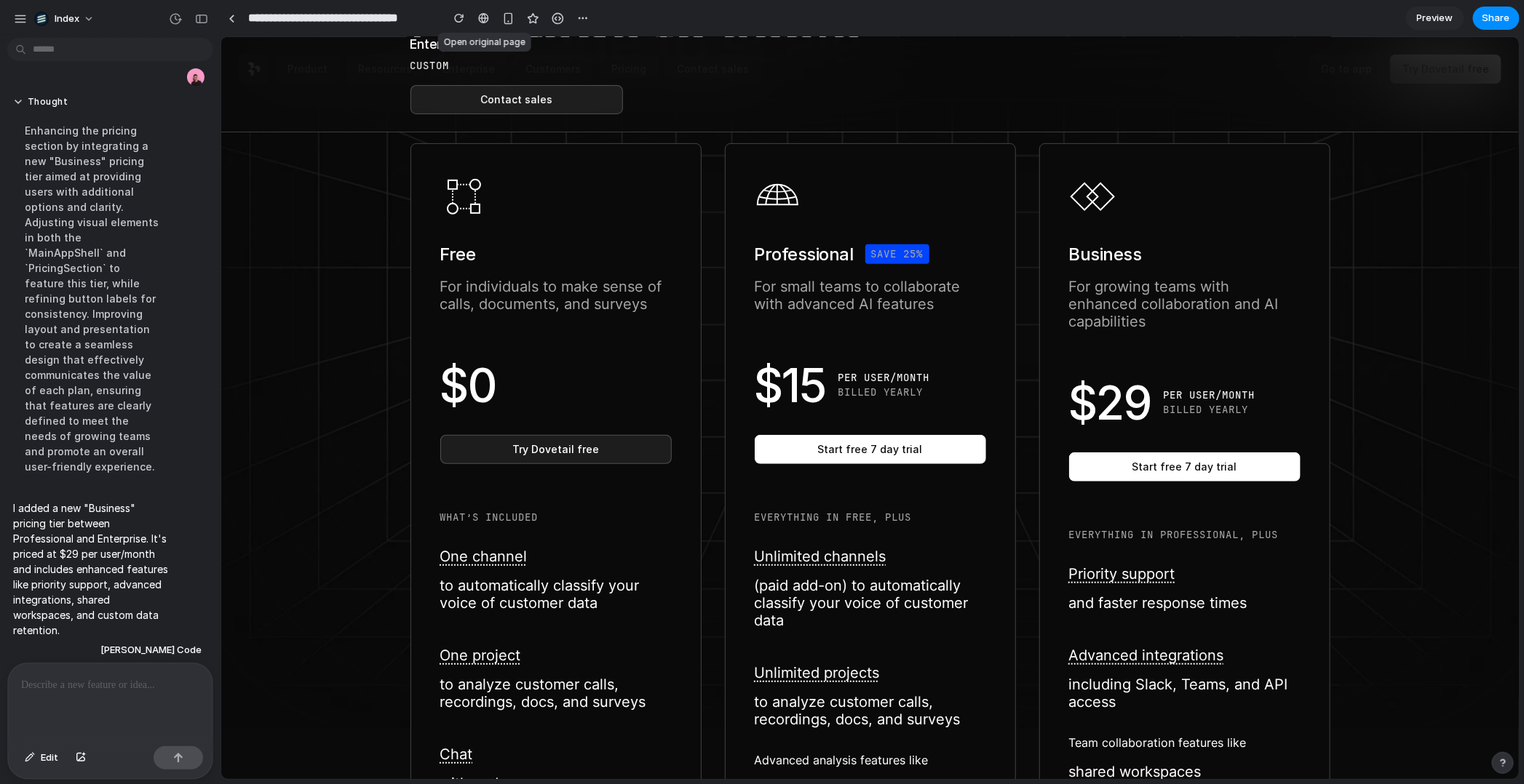
click at [800, 319] on div "Professional Save 25% For small teams to collaborate with advanced AI features …" at bounding box center [869, 576] width 291 height 866
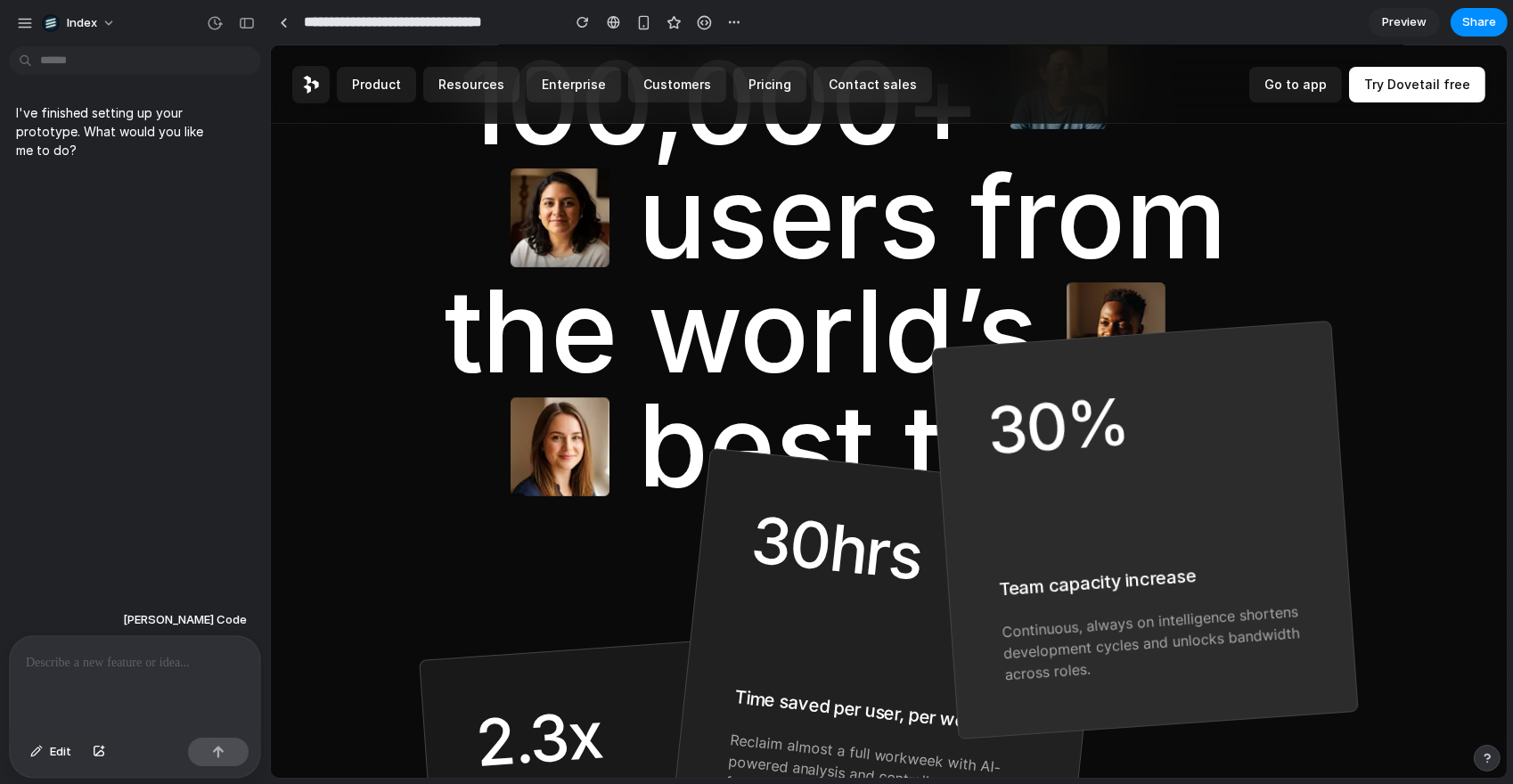
scroll to position [149, 0]
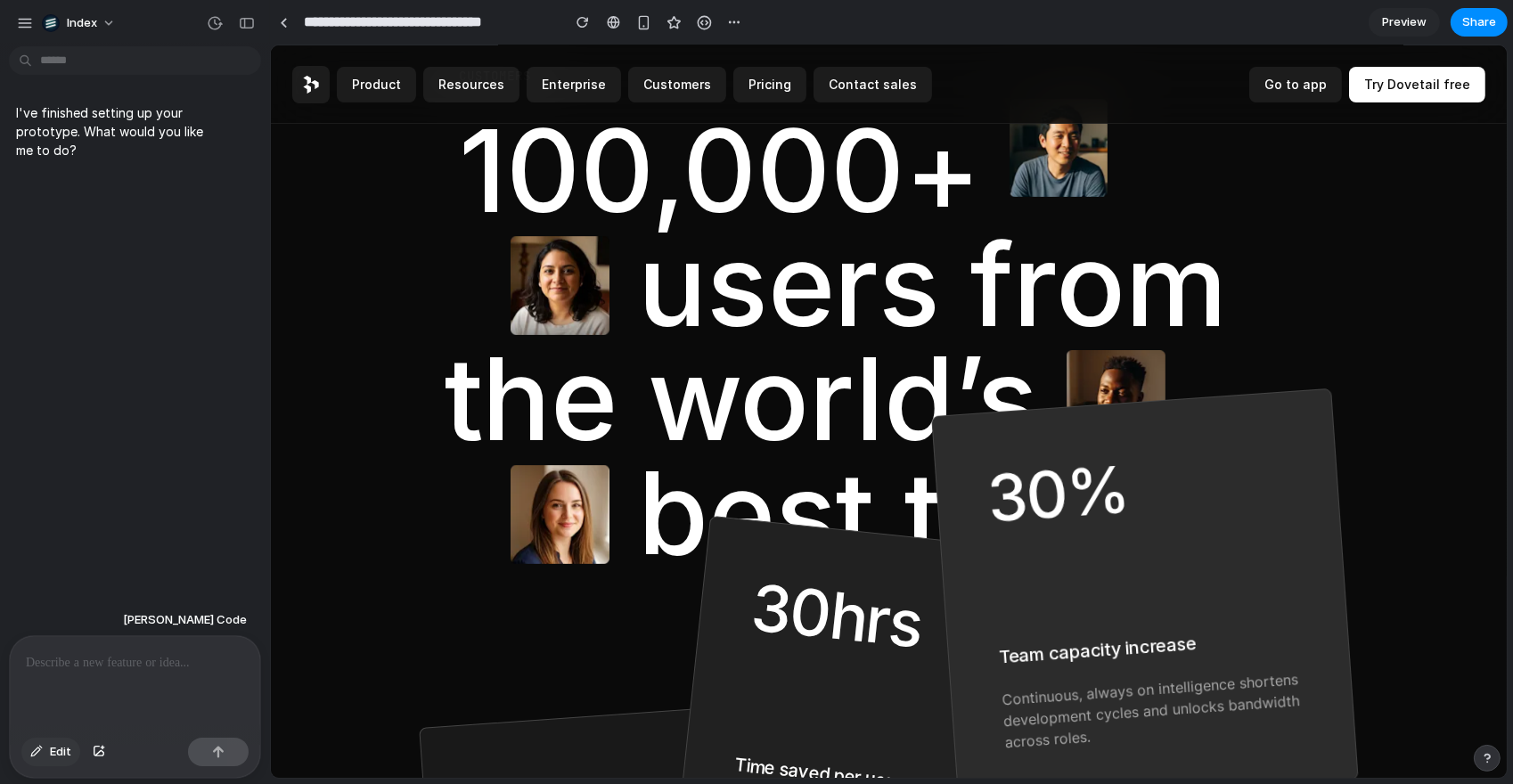
click at [45, 742] on button "Edit" at bounding box center [51, 751] width 59 height 29
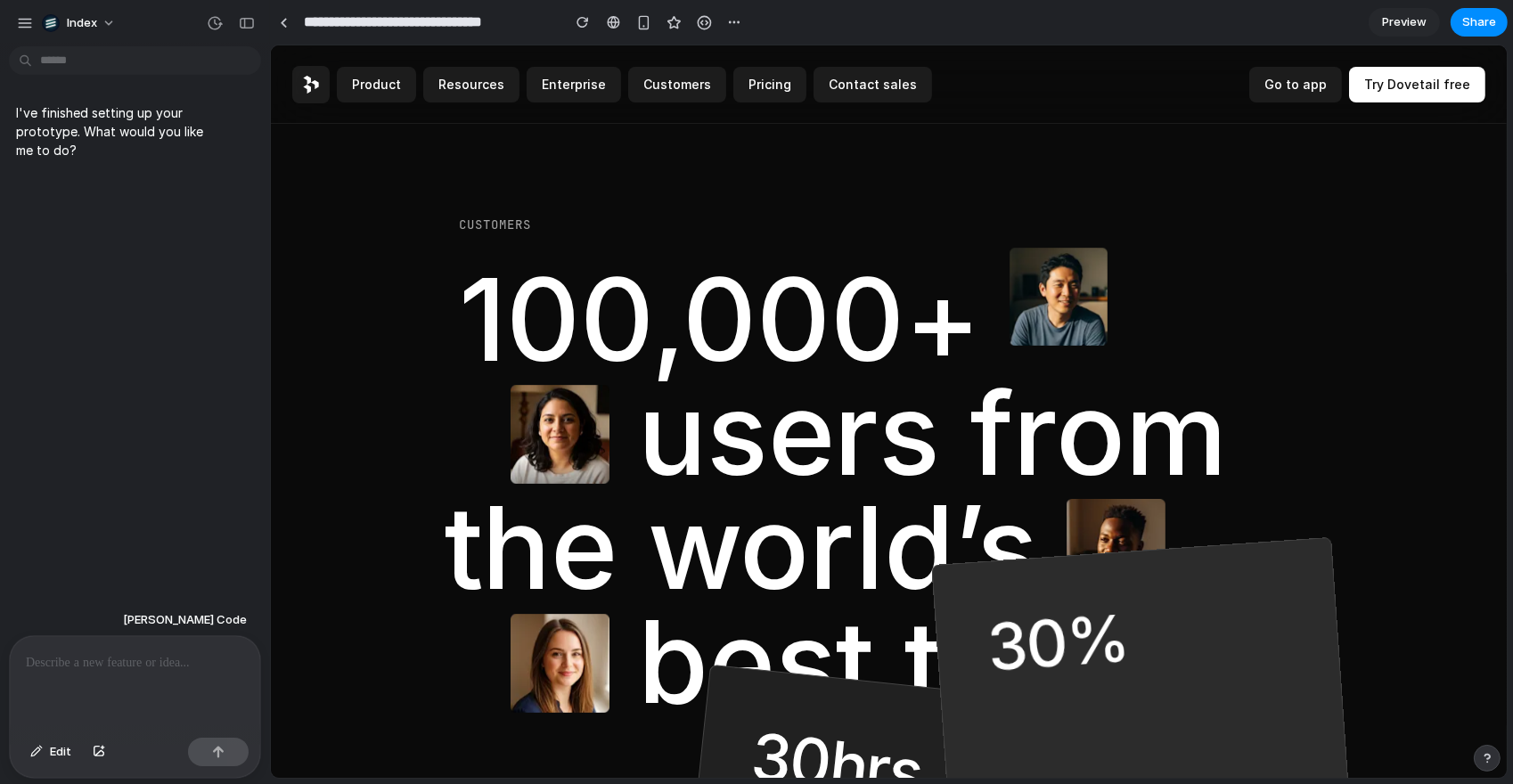
click at [88, 691] on div at bounding box center [135, 683] width 250 height 94
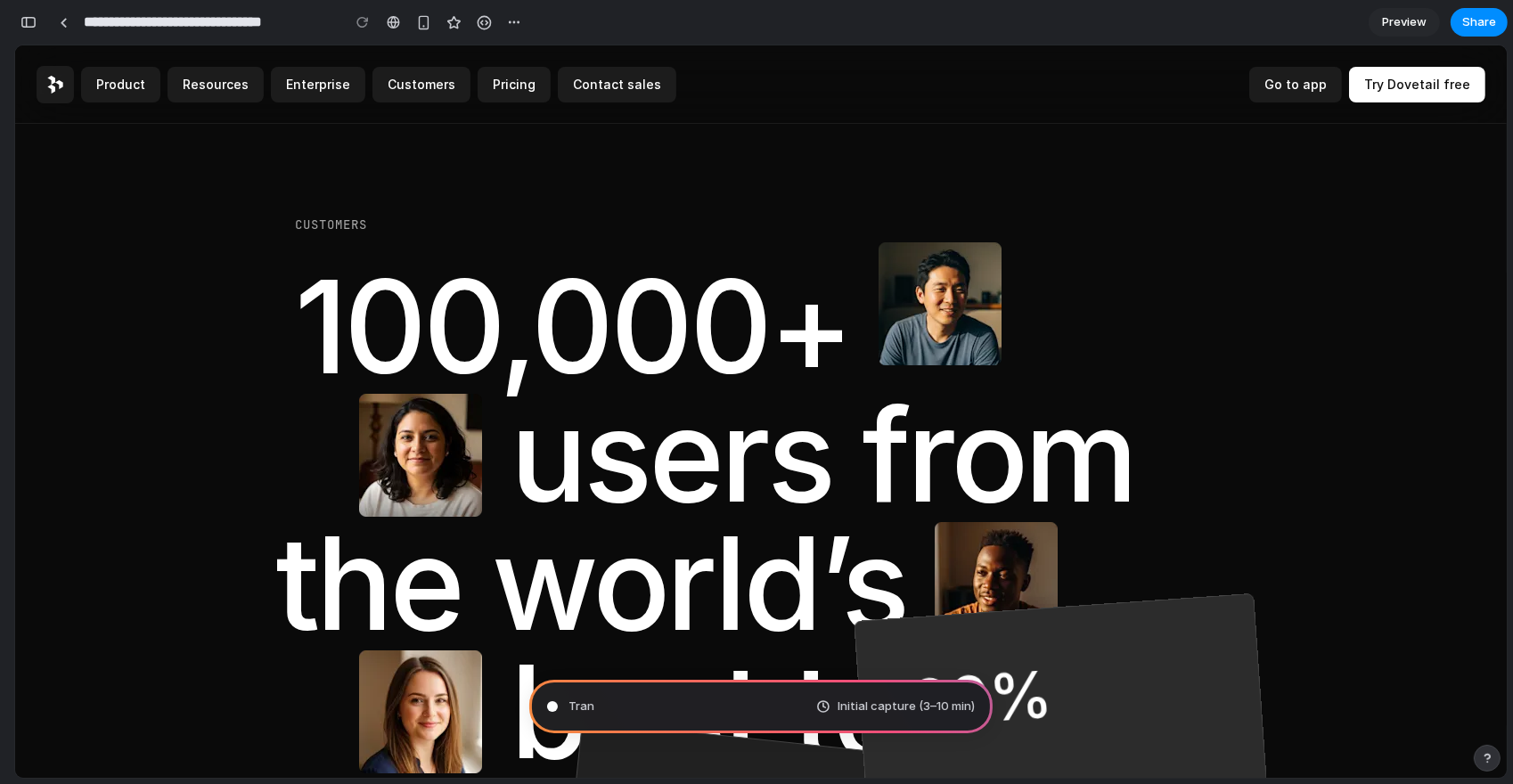
type input "**********"
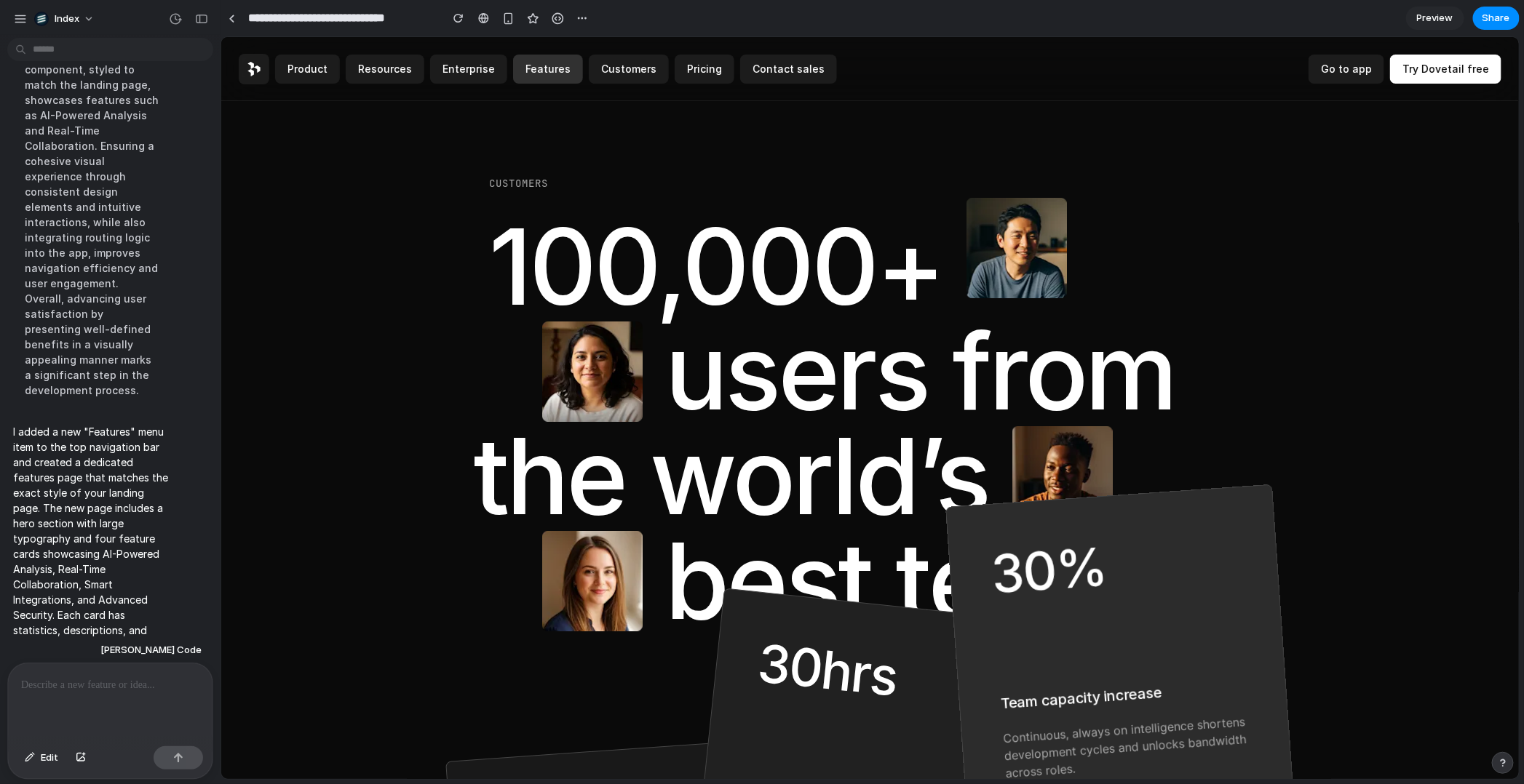
click at [544, 79] on link "Features" at bounding box center [547, 68] width 70 height 29
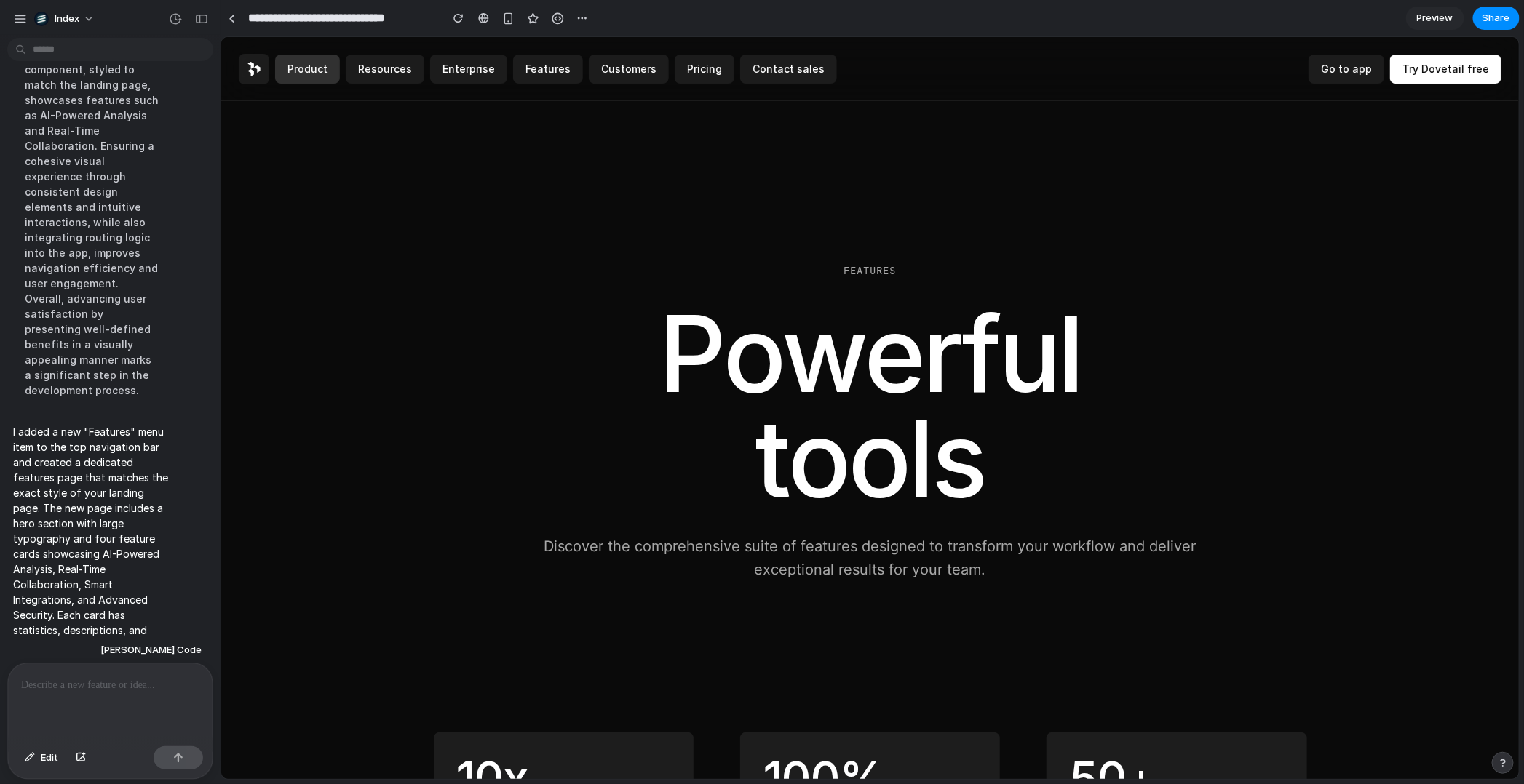
click at [311, 62] on button "Product" at bounding box center [307, 68] width 65 height 29
click at [256, 64] on icon at bounding box center [253, 68] width 13 height 15
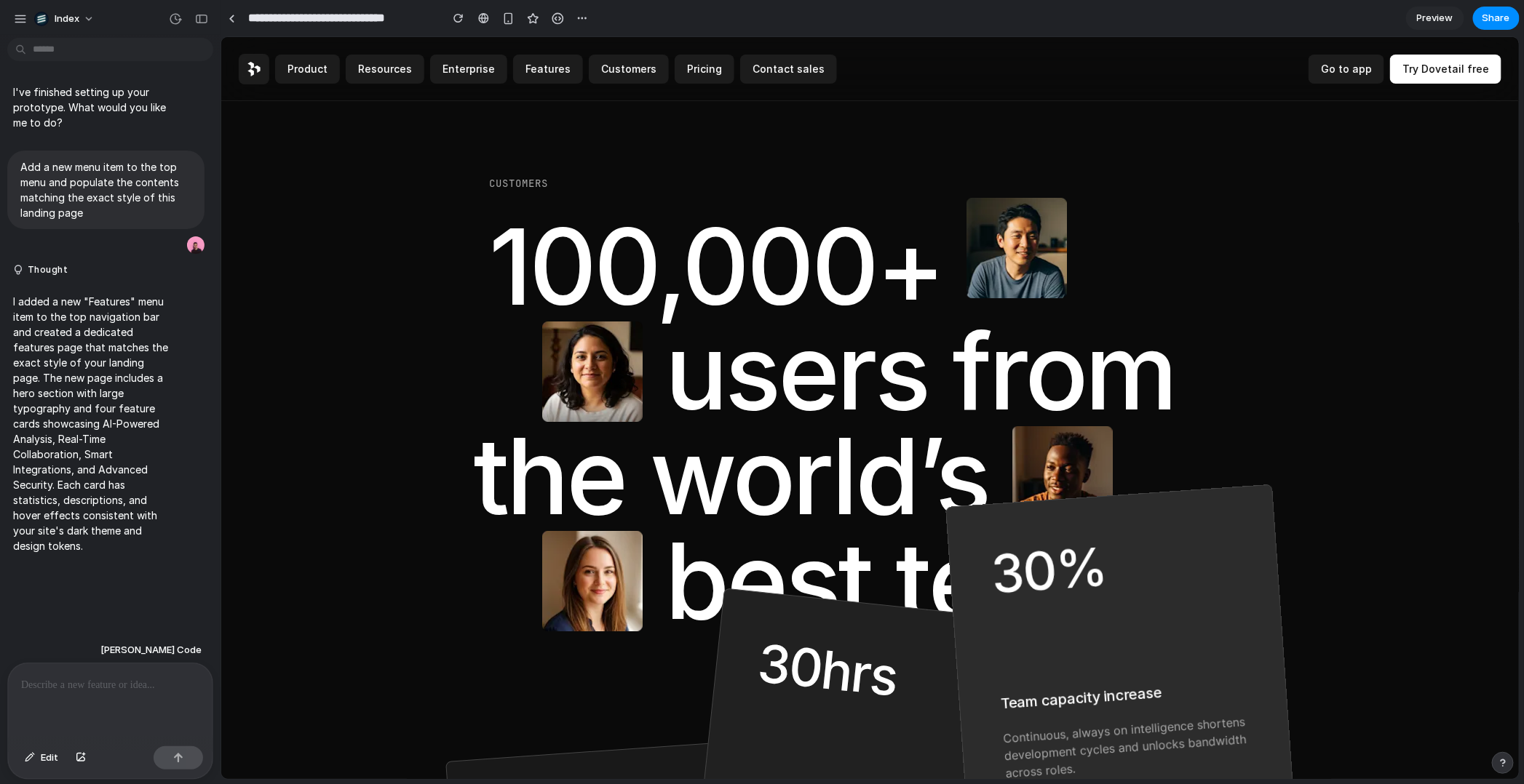
click at [81, 298] on p "I added a new "Features" menu item to the top navigation bar and created a dedi…" at bounding box center [92, 424] width 158 height 259
drag, startPoint x: 34, startPoint y: 301, endPoint x: 144, endPoint y: 301, distance: 110.0
click at [144, 301] on p "I added a new "Features" menu item to the top navigation bar and created a dedi…" at bounding box center [92, 424] width 158 height 259
click at [537, 68] on link "Features" at bounding box center [547, 68] width 70 height 29
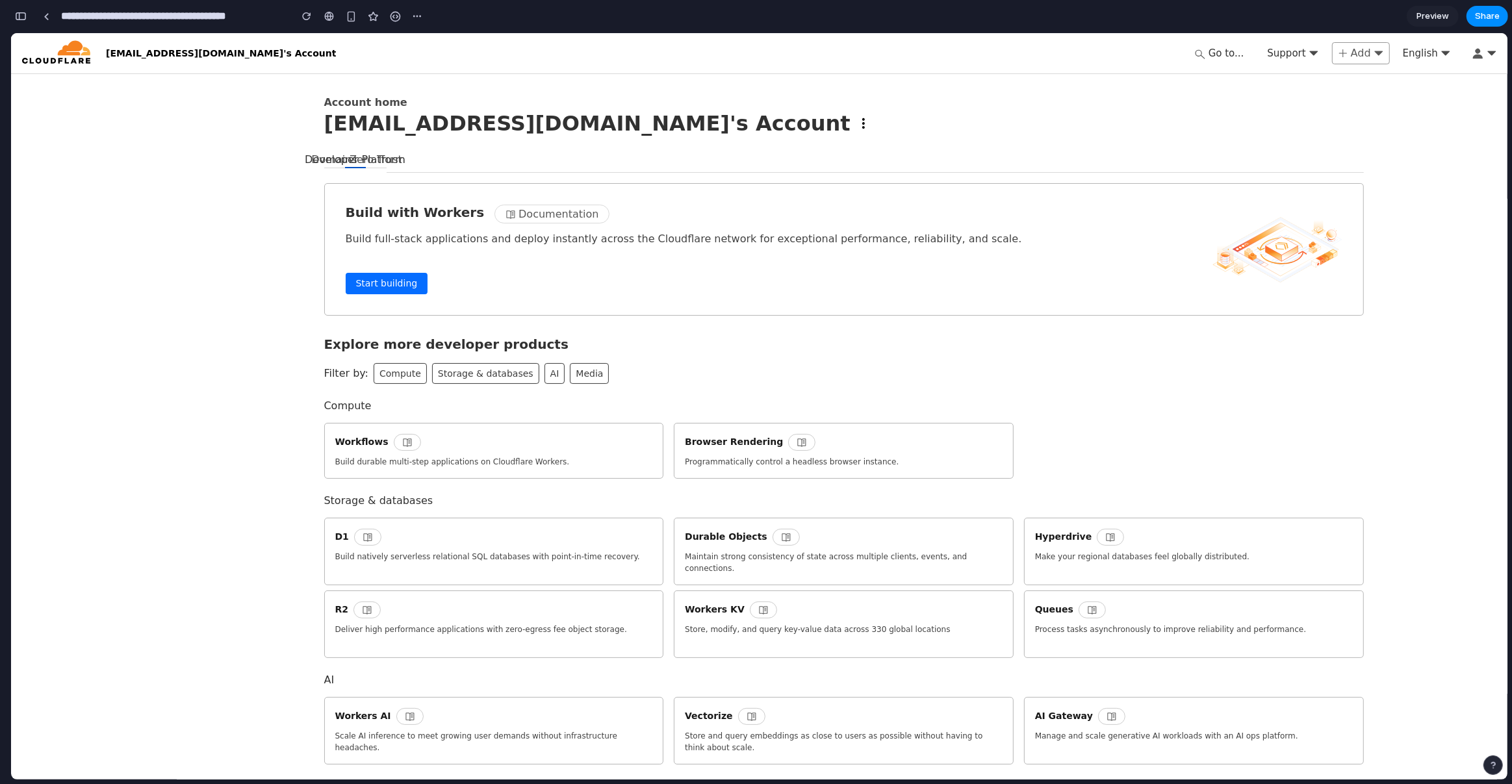
click at [392, 133] on div "[EMAIL_ADDRESS][DOMAIN_NAME]'s Account" at bounding box center [587, 124] width 526 height 26
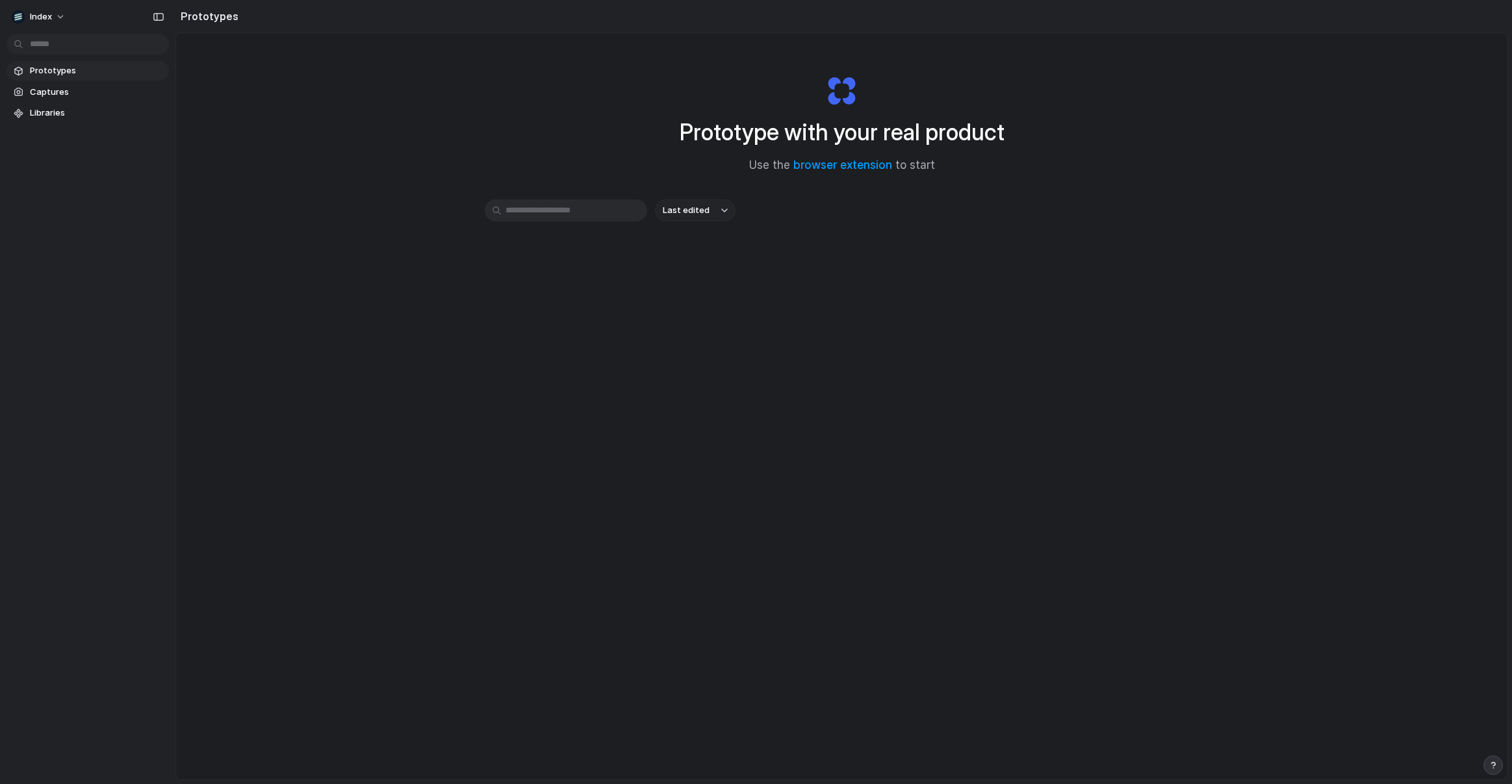
click at [237, 85] on div "Prototype with your real product Use the browser extension to start Last edited" at bounding box center [841, 441] width 1332 height 815
